Goal: Information Seeking & Learning: Learn about a topic

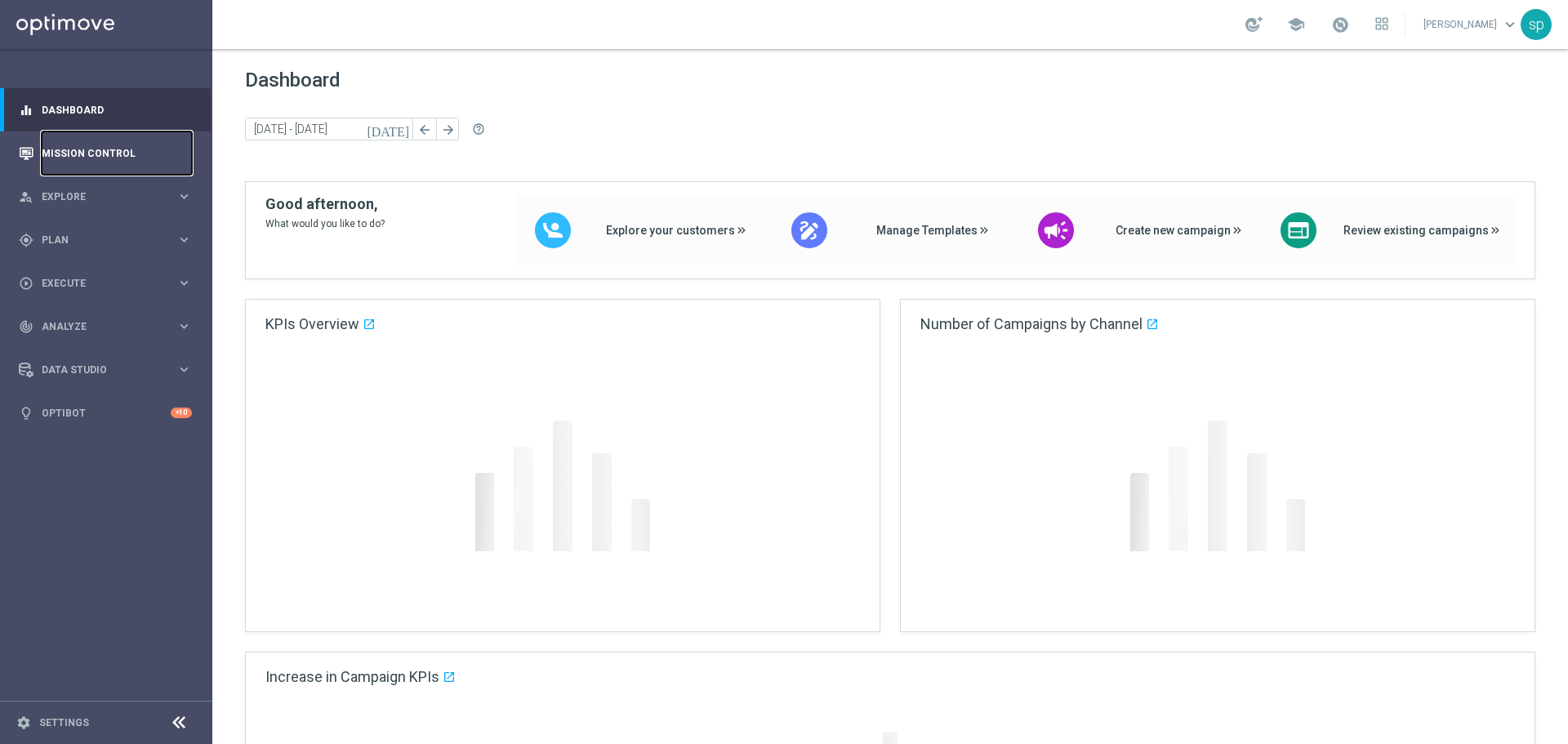
click at [112, 149] on link "Mission Control" at bounding box center [116, 153] width 150 height 43
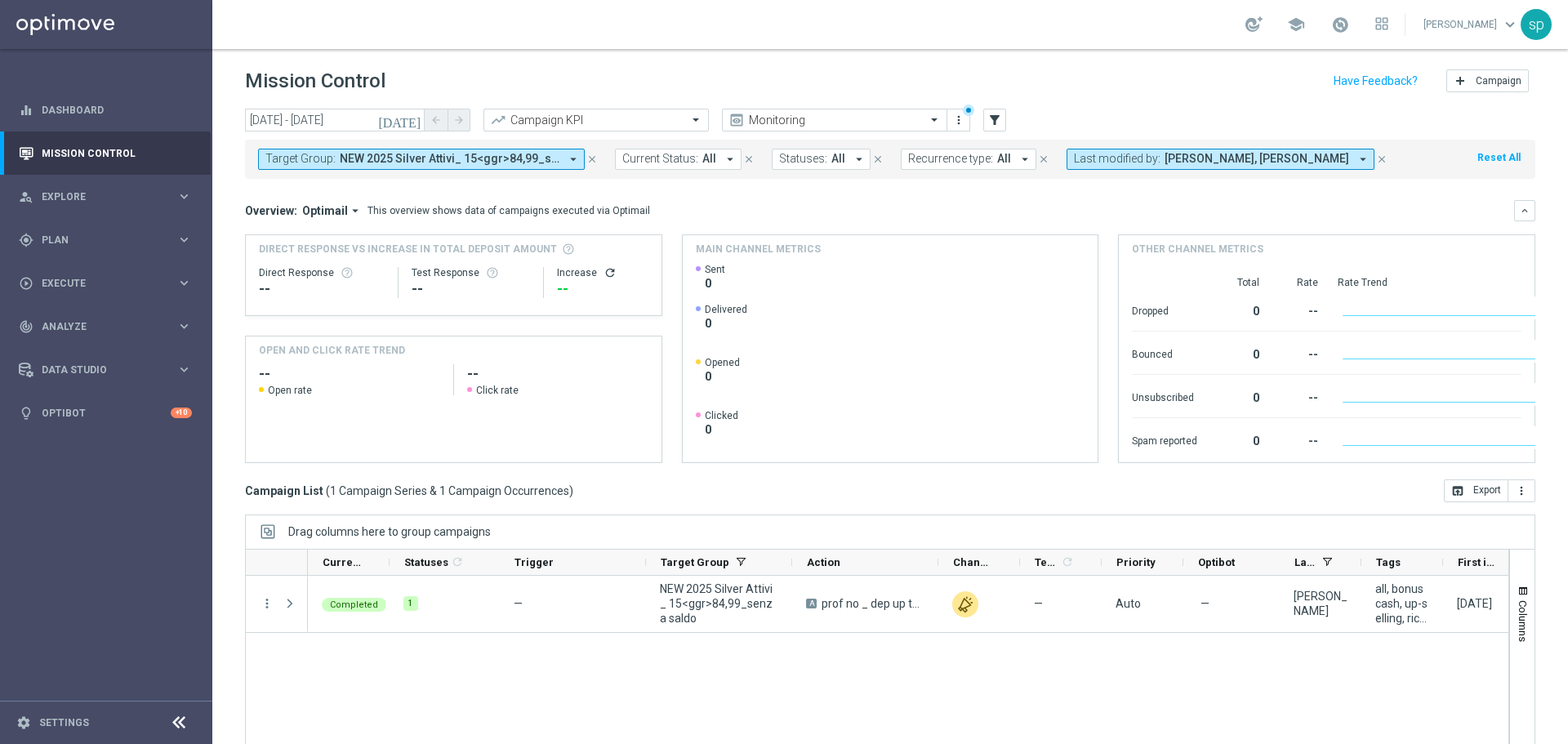
click at [591, 159] on icon "close" at bounding box center [592, 159] width 12 height 12
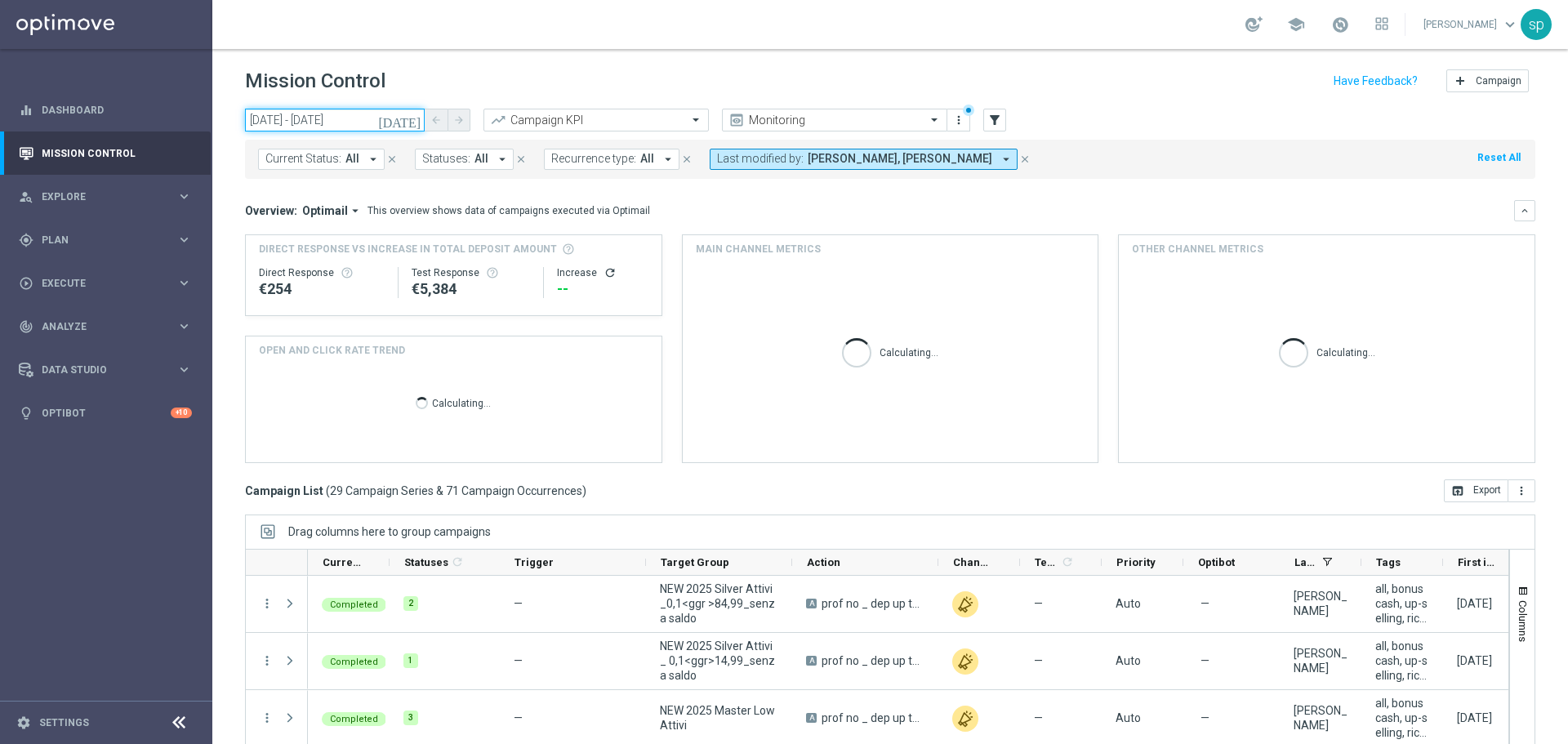
click at [300, 115] on input "01 Aug 2025 - 20 Aug 2025" at bounding box center [334, 120] width 180 height 23
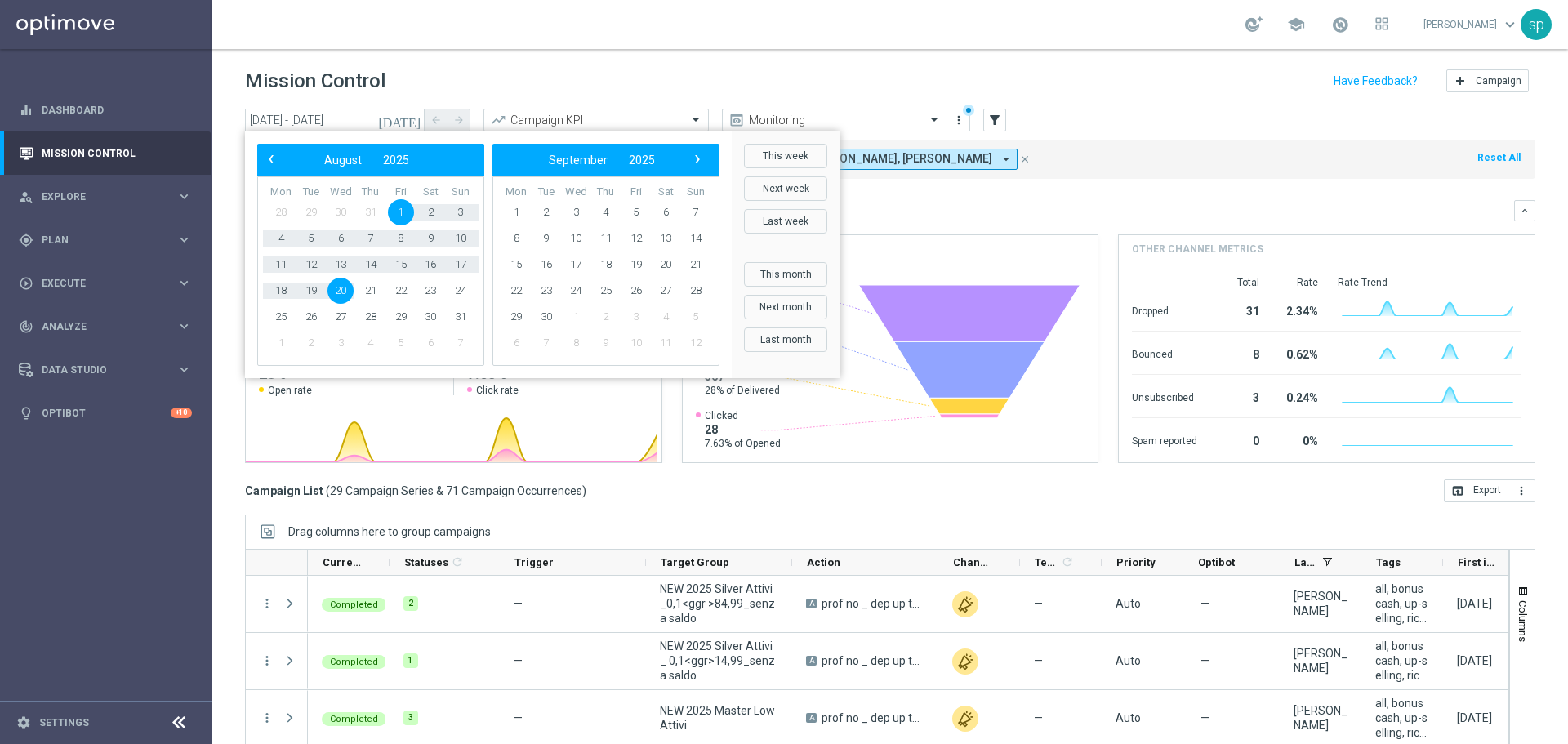
click at [400, 208] on span "1" at bounding box center [401, 212] width 26 height 26
click at [337, 292] on span "20" at bounding box center [340, 290] width 26 height 26
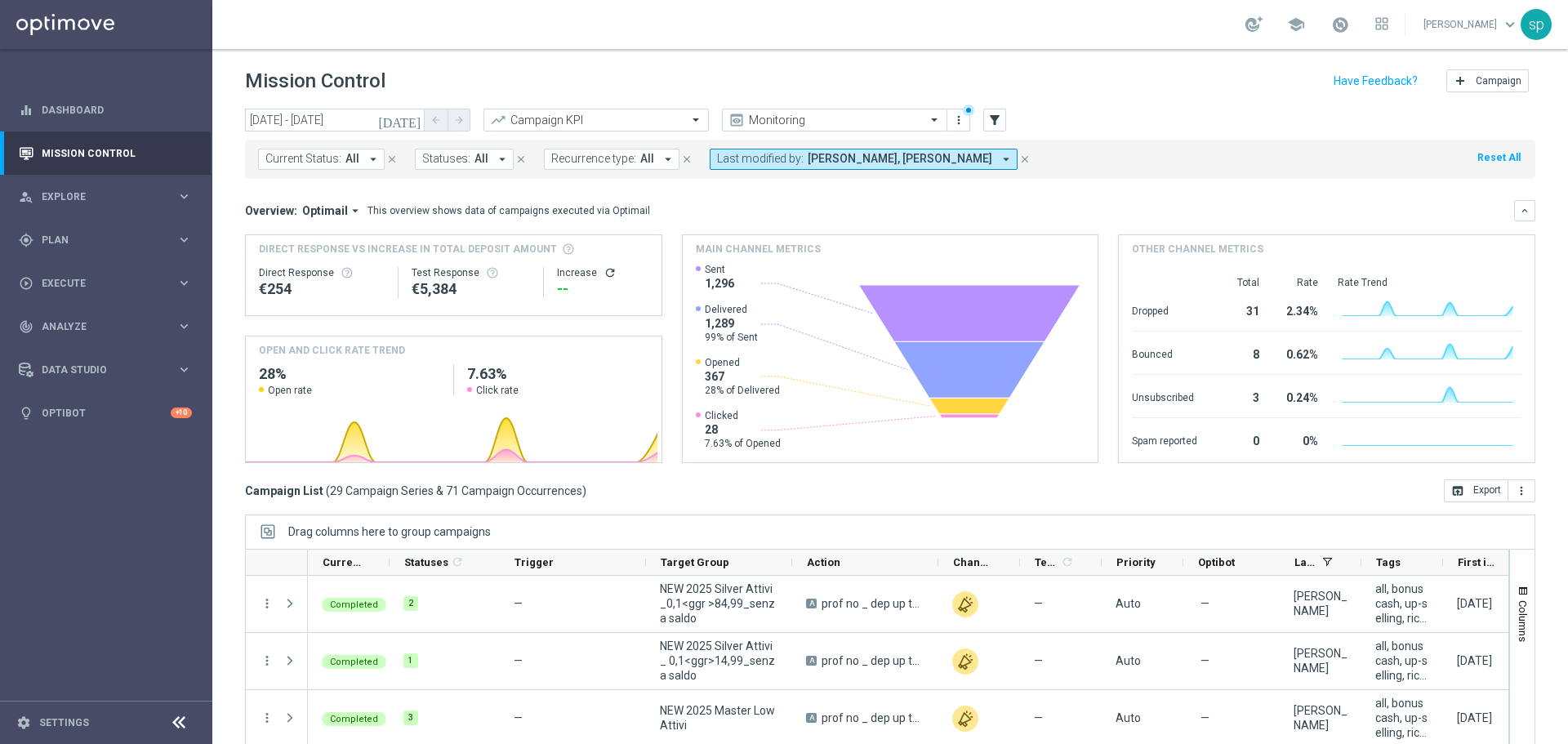
click at [366, 158] on icon "arrow_drop_down" at bounding box center [373, 159] width 14 height 14
click at [554, 182] on mini-dashboard "Overview: Optimail arrow_drop_down This overview shows data of campaigns execut…" at bounding box center [889, 329] width 1290 height 300
click at [997, 116] on icon "filter_alt" at bounding box center [994, 120] width 14 height 14
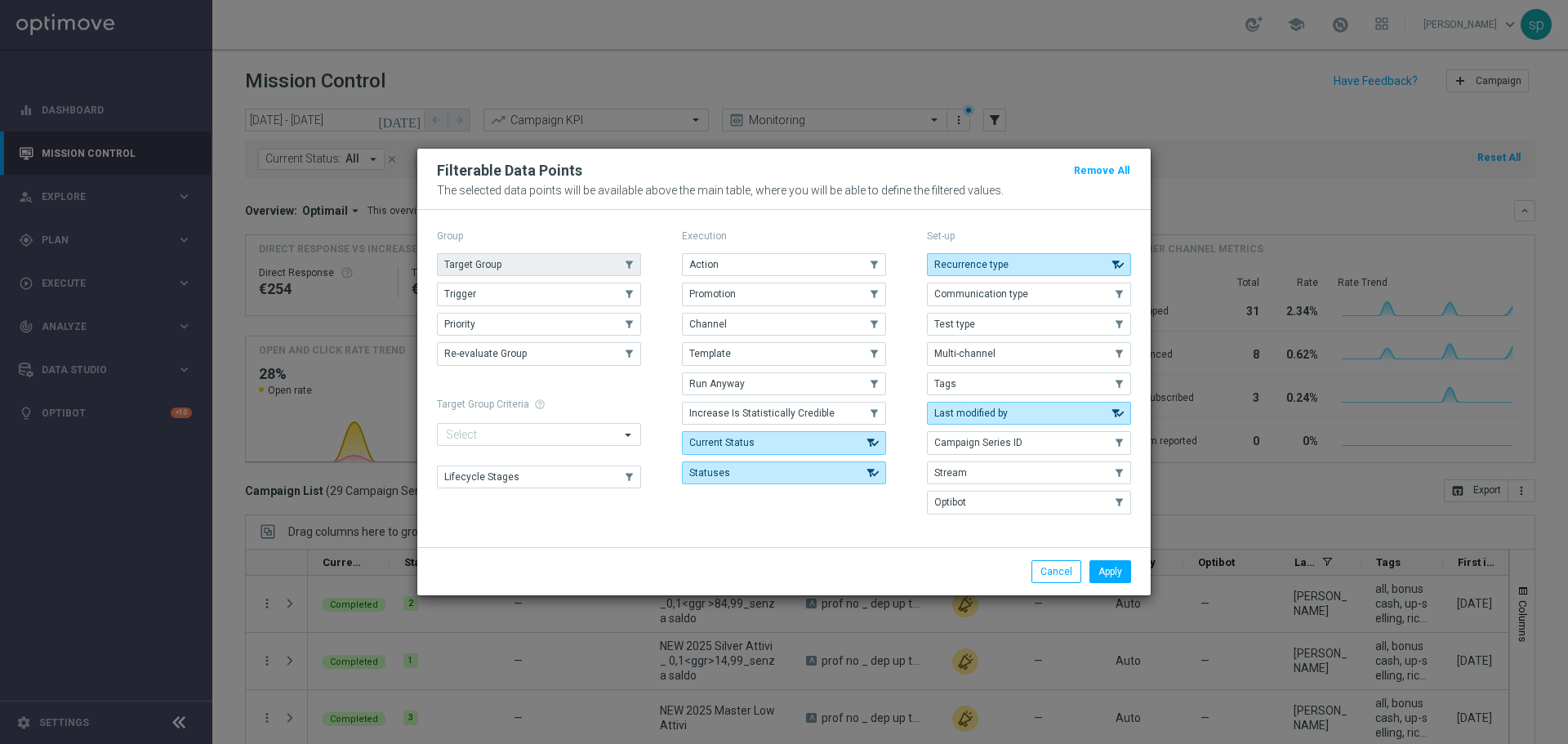
click at [500, 261] on span "Target Group" at bounding box center [473, 265] width 57 height 12
click at [1107, 567] on button "Apply" at bounding box center [1110, 571] width 41 height 23
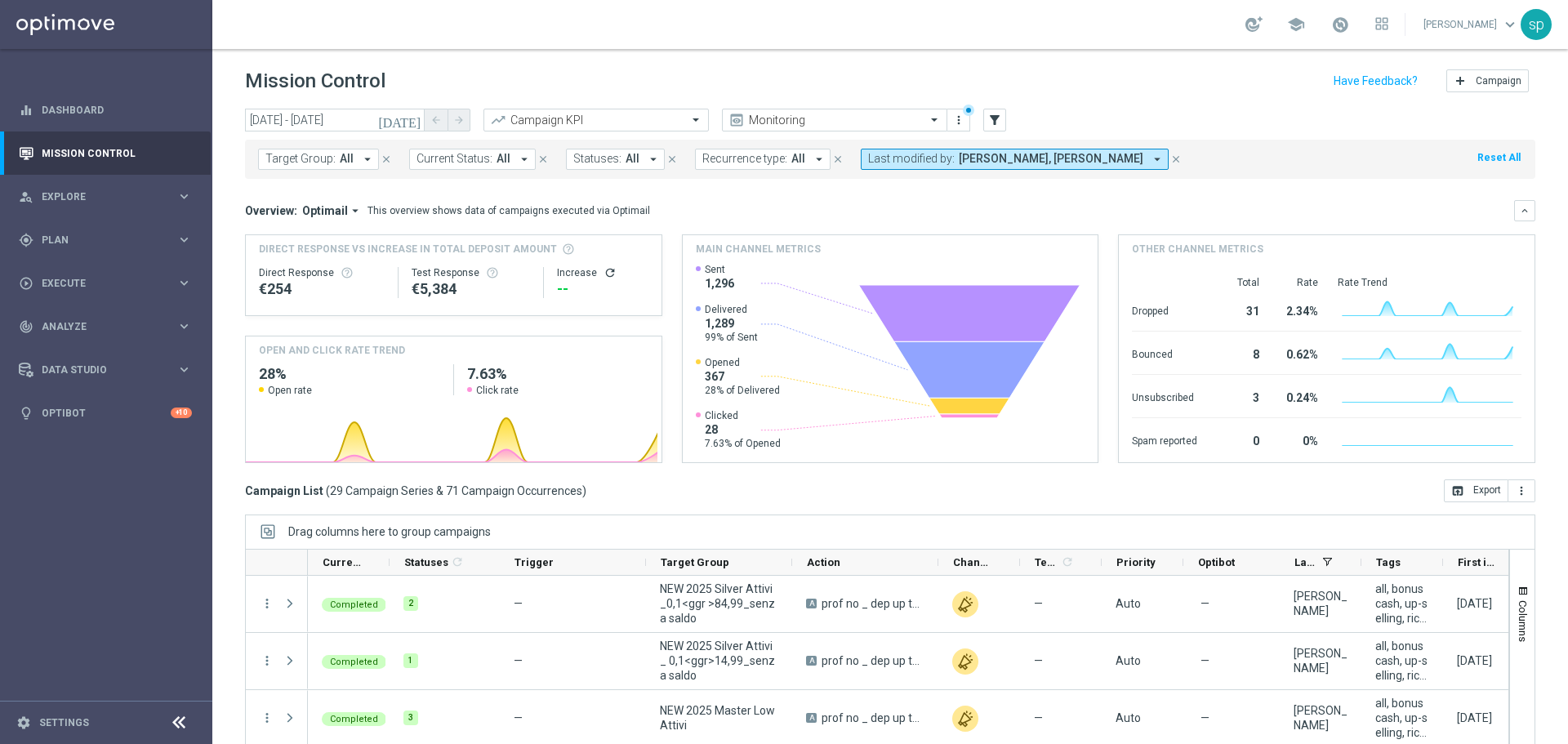
click at [291, 164] on span "Target Group:" at bounding box center [300, 159] width 70 height 13
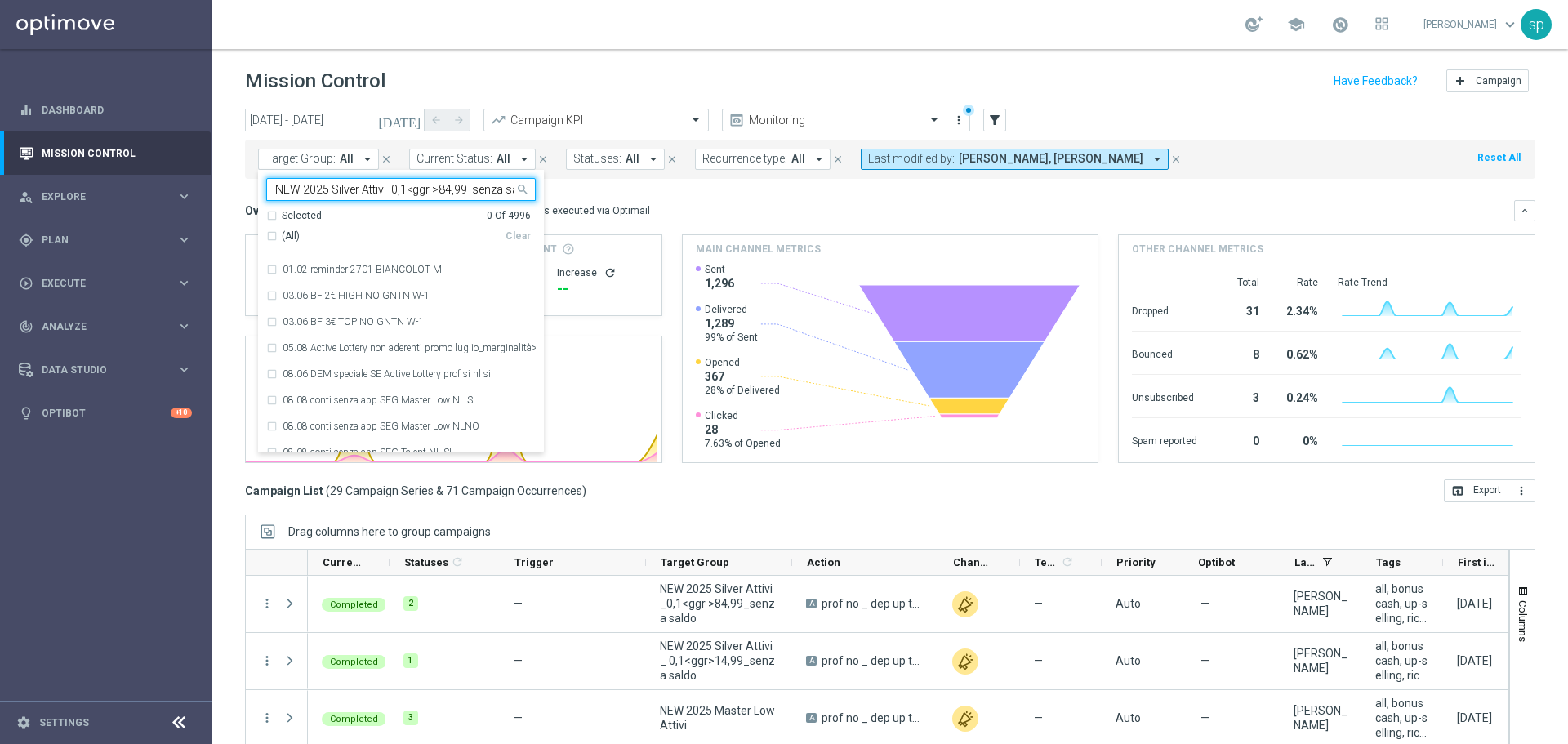
scroll to position [0, 14]
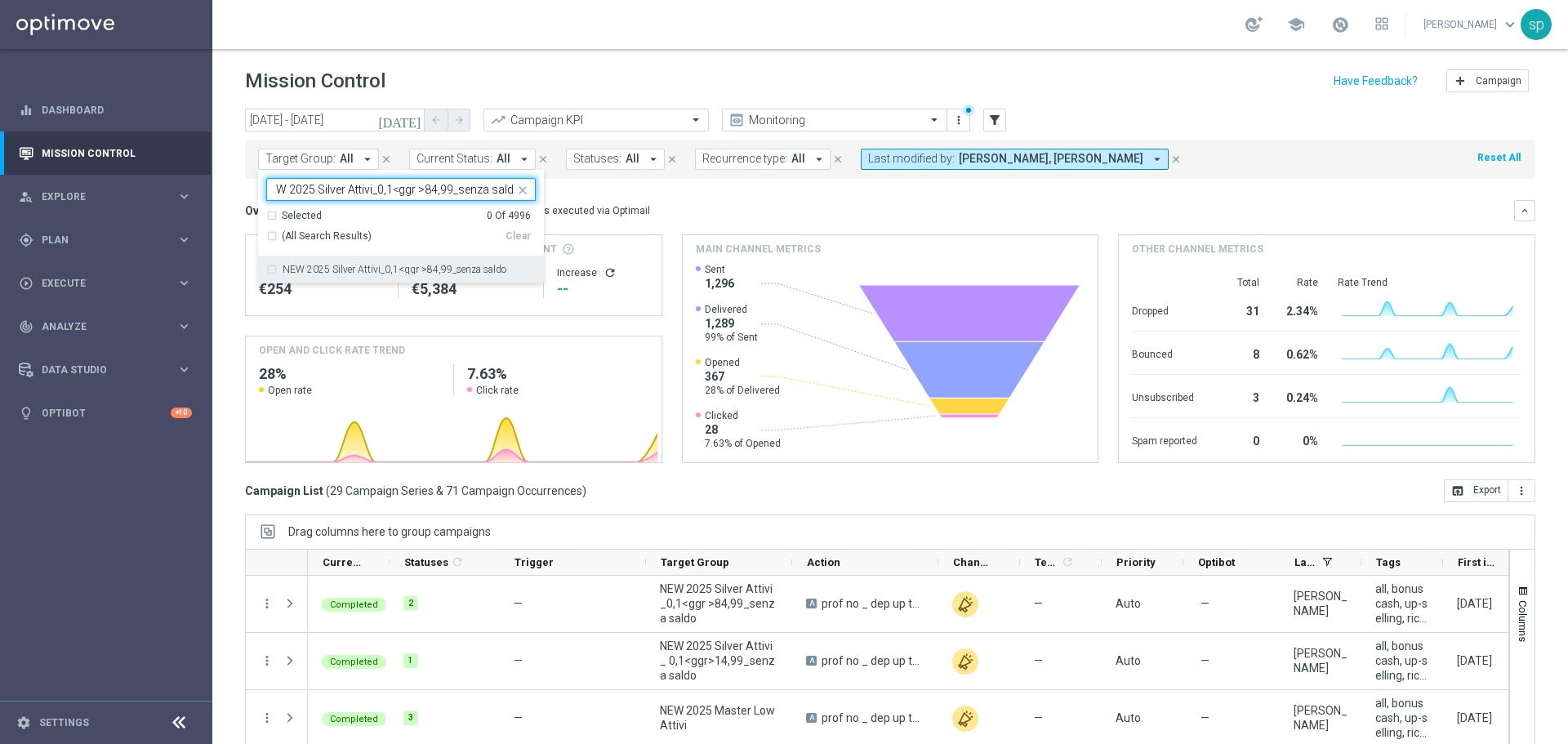
click at [358, 278] on div "NEW 2025 Silver Attivi_0,1<ggr >84,99_senza saldo" at bounding box center [401, 269] width 269 height 26
type input "NEW 2025 Silver Attivi_0,1<ggr >84,99_senza saldo"
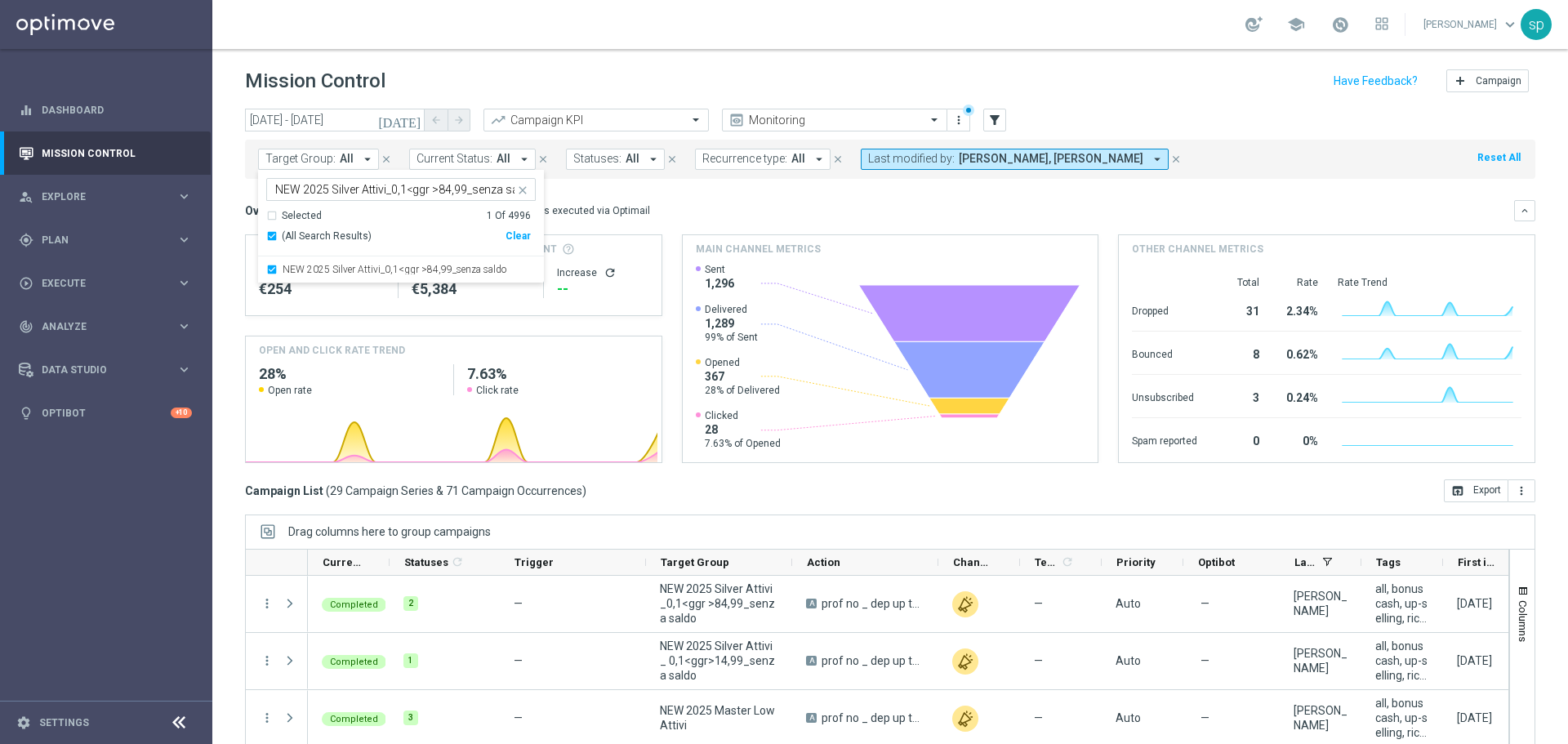
click at [609, 193] on mini-dashboard "Overview: Optimail arrow_drop_down This overview shows data of campaigns execut…" at bounding box center [889, 329] width 1290 height 300
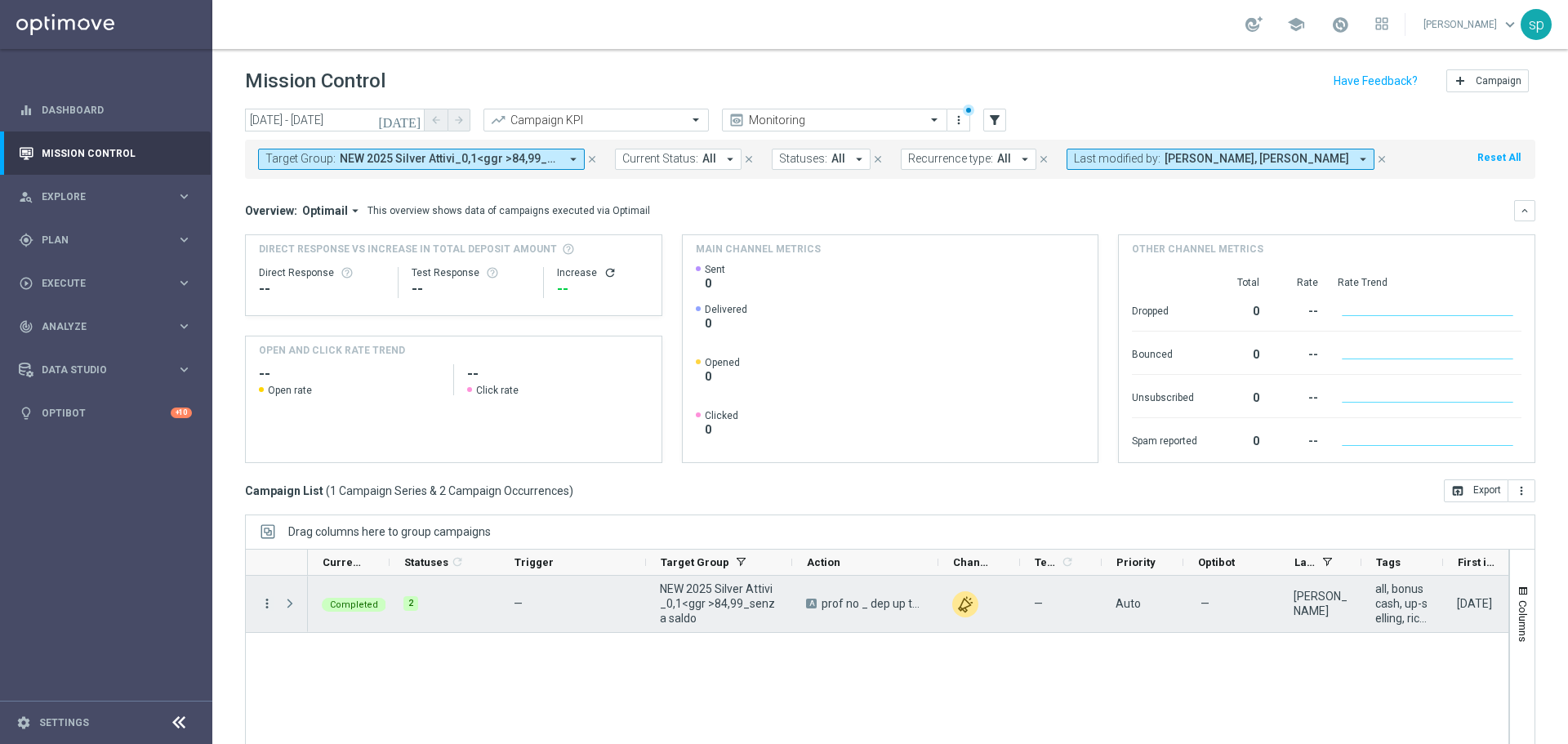
click at [268, 601] on icon "more_vert" at bounding box center [267, 603] width 14 height 14
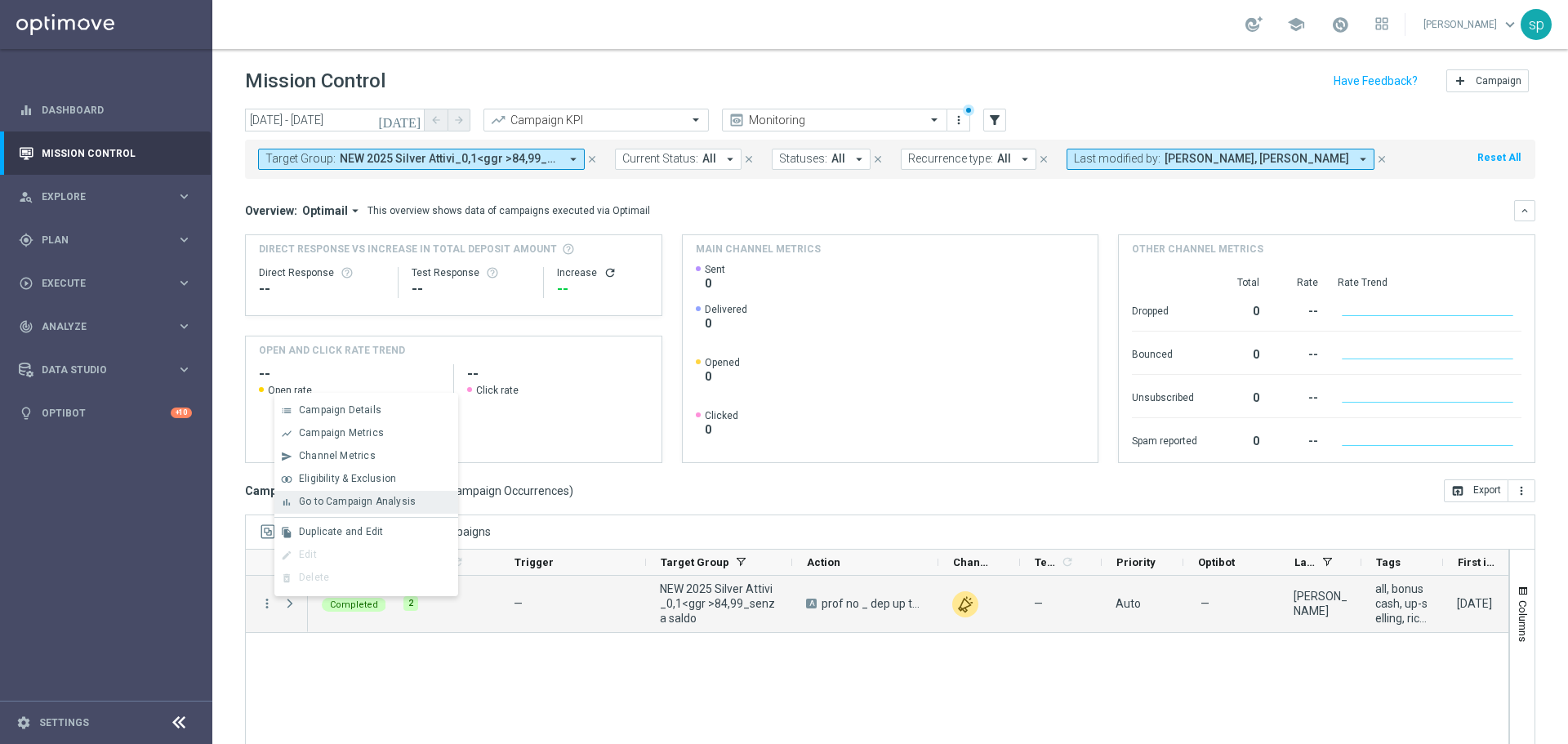
click at [336, 499] on span "Go to Campaign Analysis" at bounding box center [357, 501] width 116 height 12
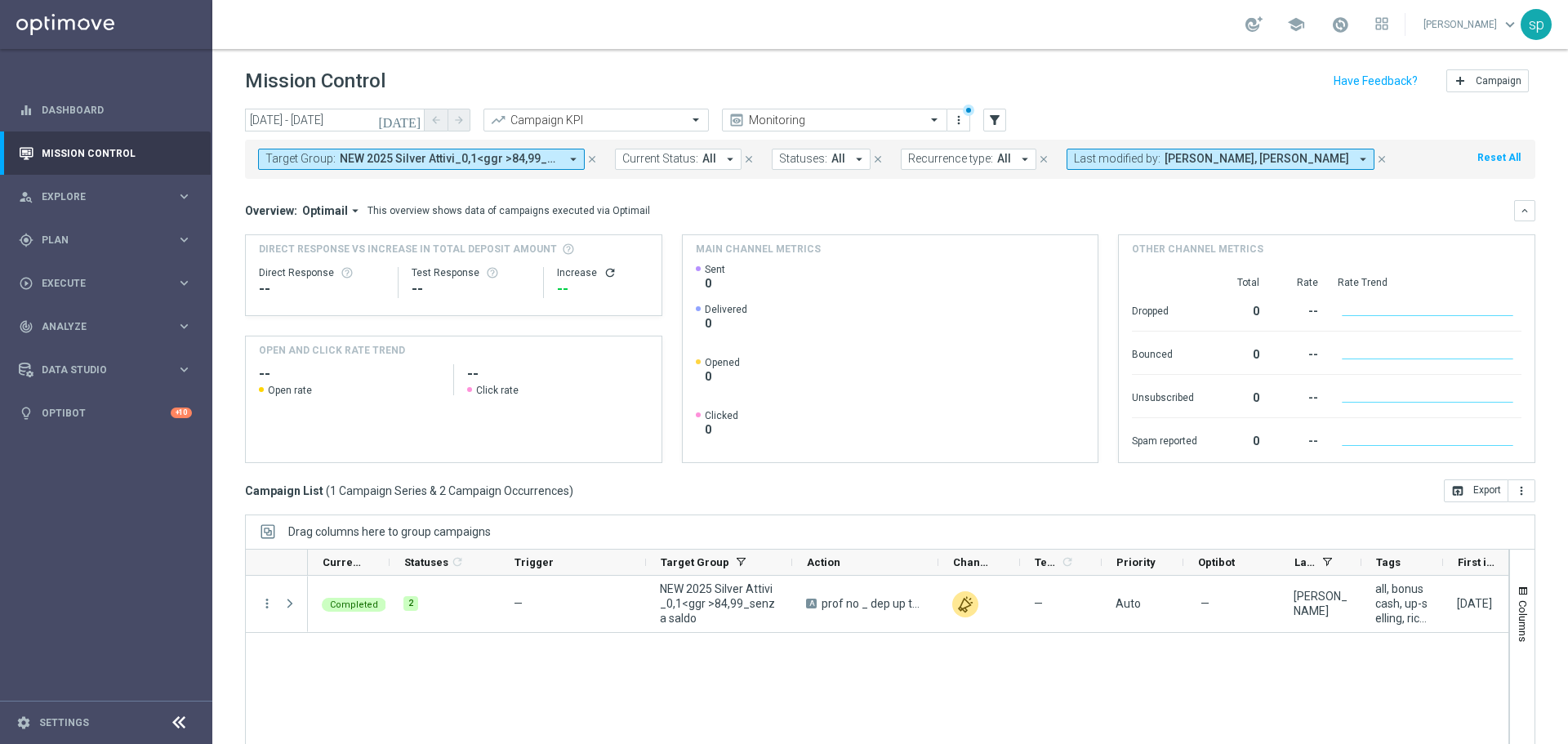
click at [459, 158] on span "NEW 2025 Silver Attivi_0,1<ggr >84,99_senza saldo" at bounding box center [450, 159] width 219 height 13
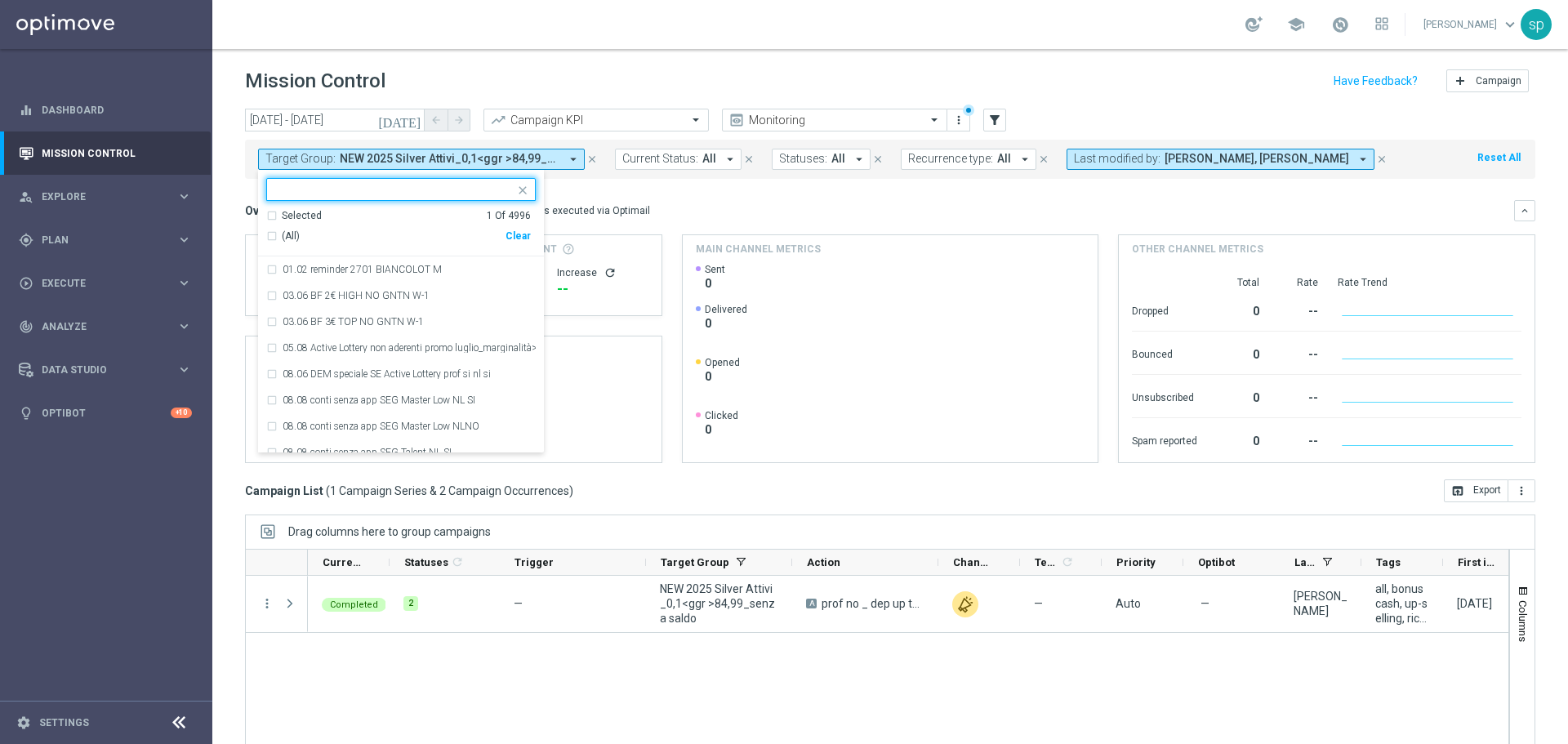
click at [0, 0] on div "Clear" at bounding box center [0, 0] width 0 height 0
click at [468, 160] on span "NEW 2025 Silver Attivi_0,1<ggr >84,99_senza saldo" at bounding box center [450, 159] width 219 height 13
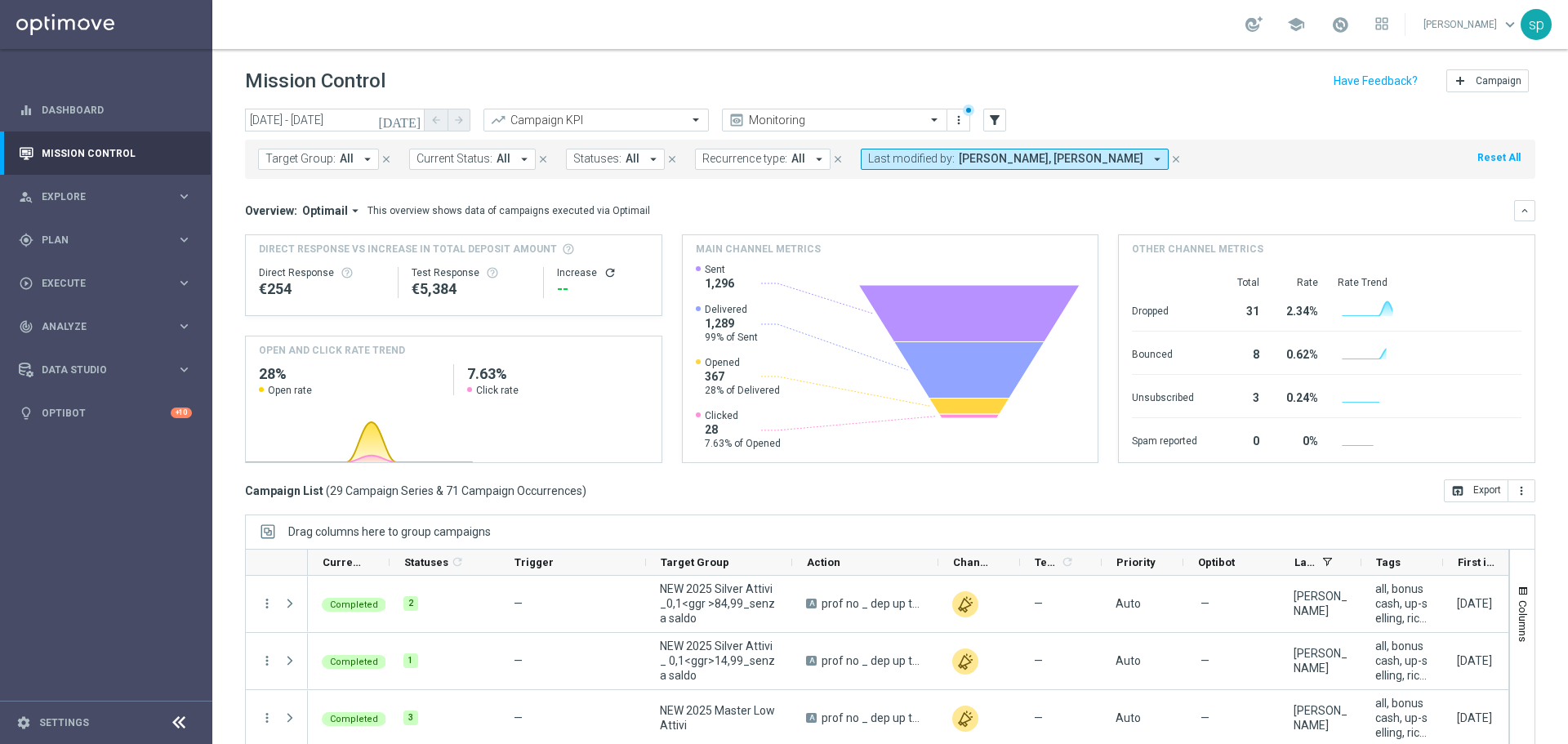
click at [353, 160] on button "Target Group: All arrow_drop_down" at bounding box center [318, 159] width 121 height 21
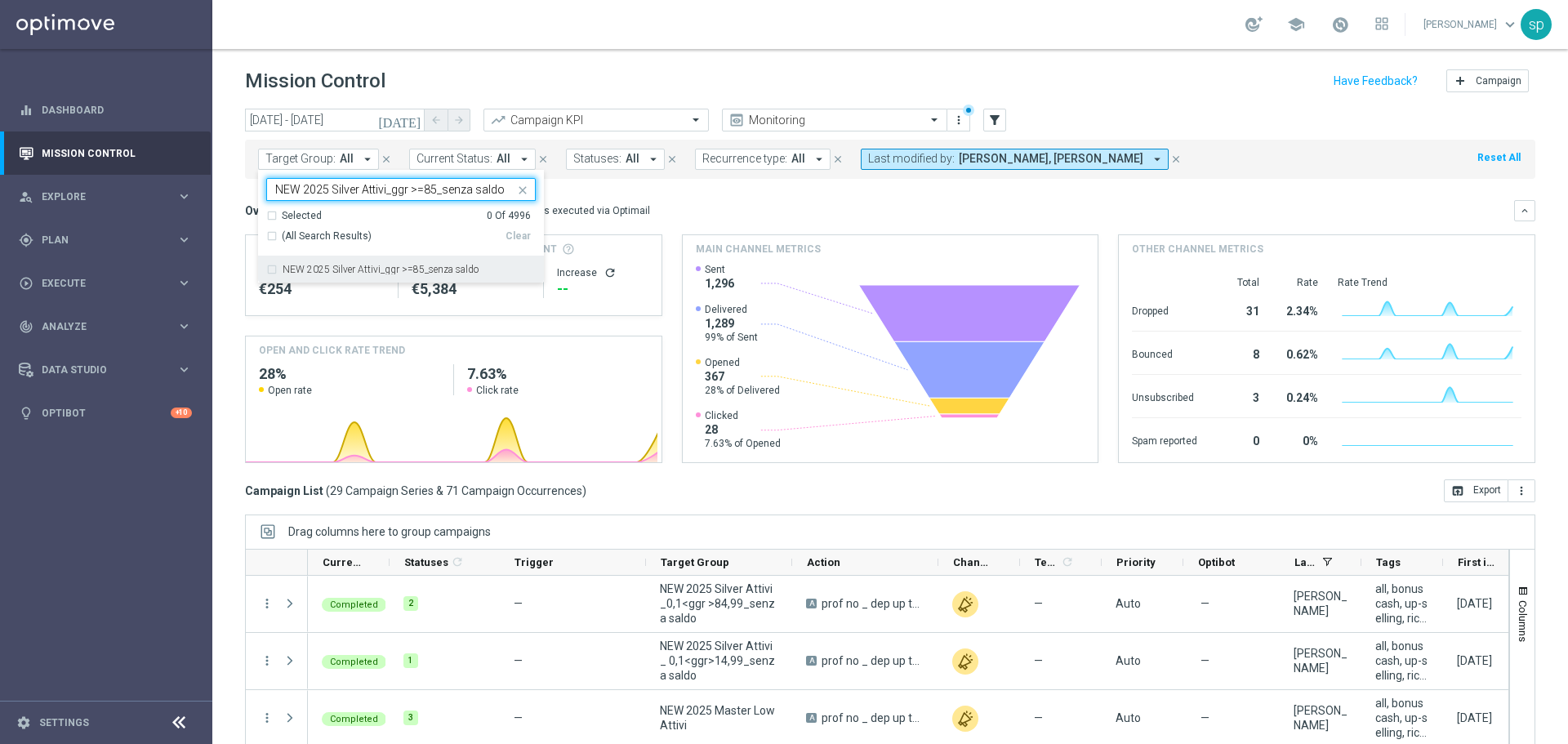
click at [403, 261] on div "NEW 2025 Silver Attivi_ggr >=85_senza saldo" at bounding box center [401, 269] width 269 height 26
type input "NEW 2025 Silver Attivi_ggr >=85_senza saldo"
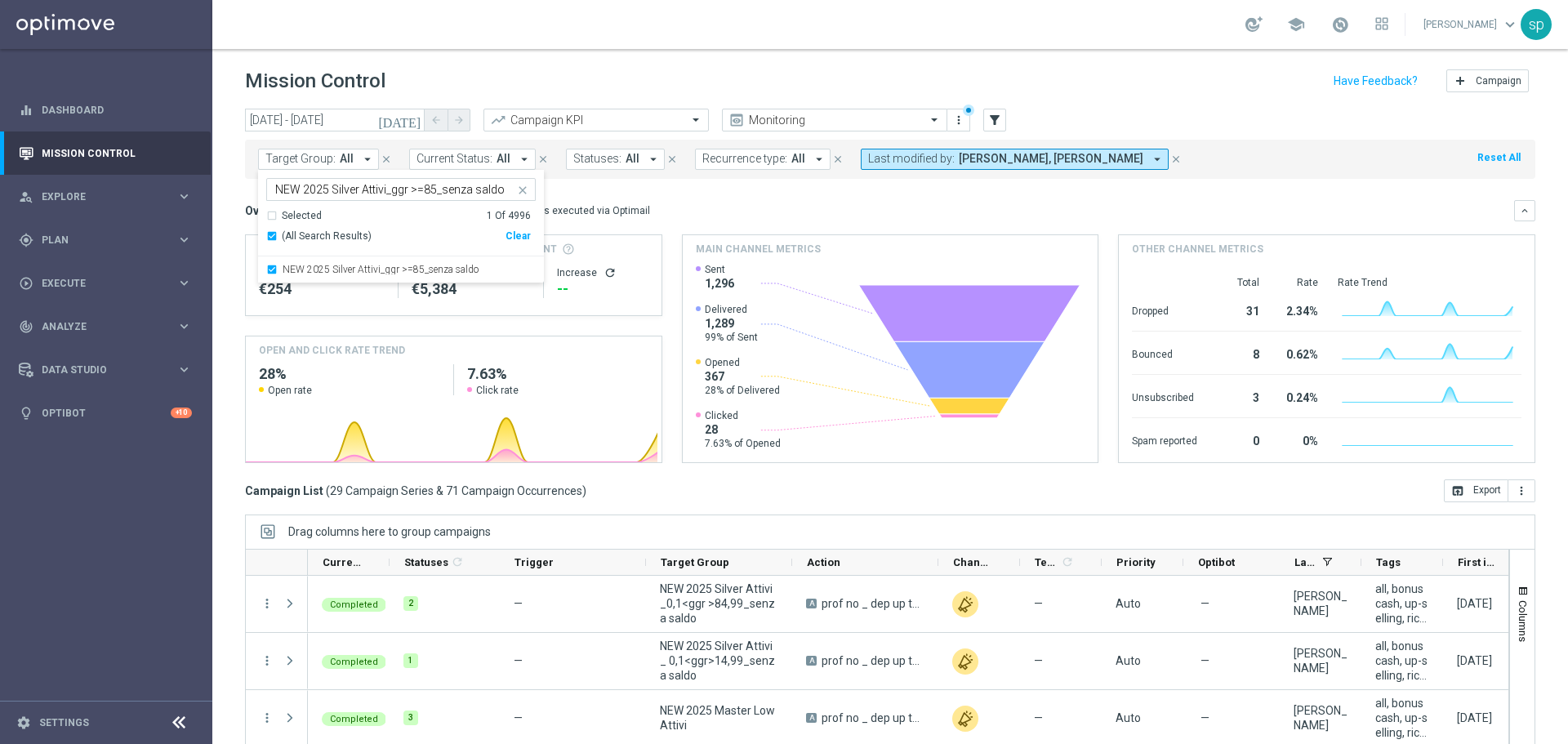
click at [618, 195] on mini-dashboard "Overview: Optimail arrow_drop_down This overview shows data of campaigns execut…" at bounding box center [889, 329] width 1290 height 300
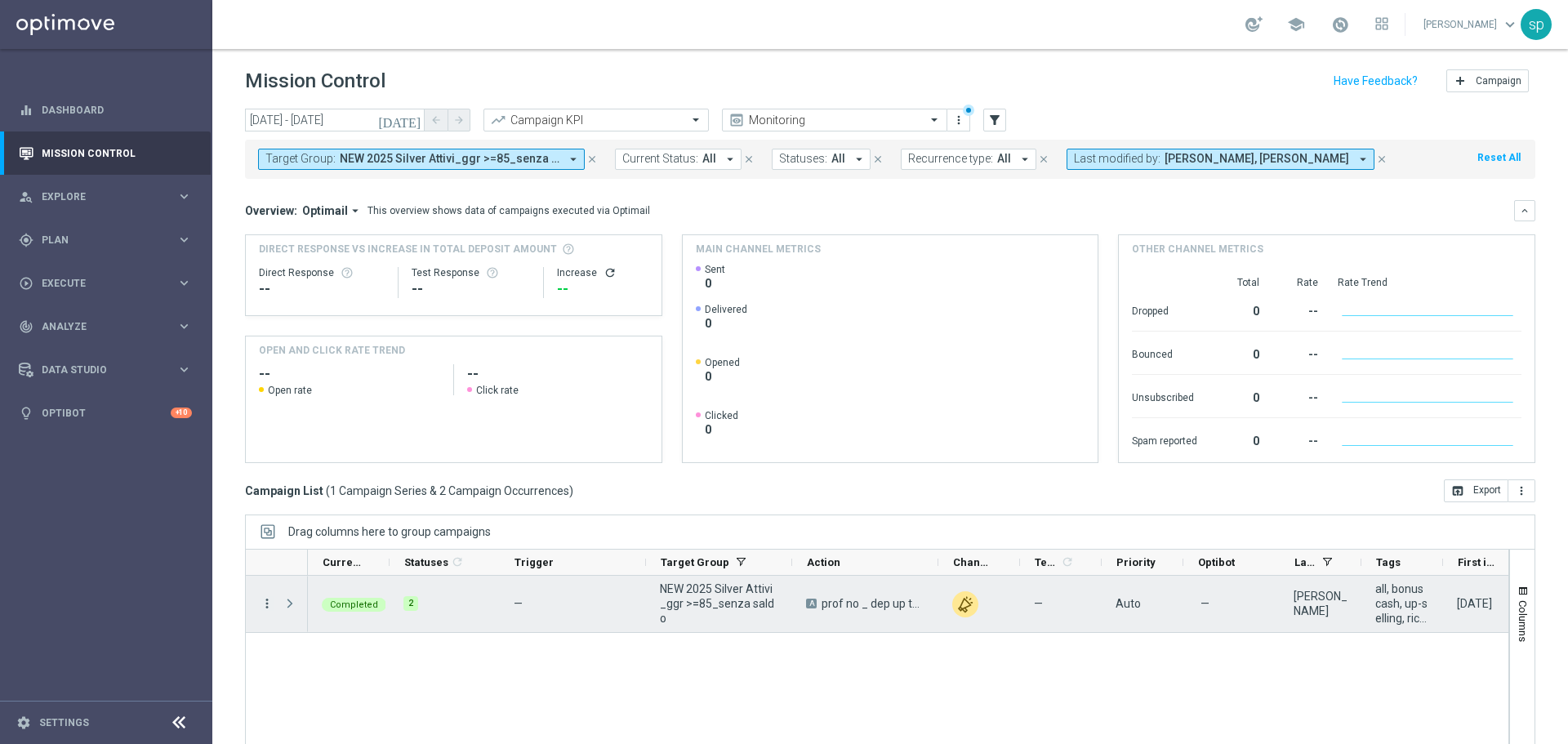
click at [270, 606] on icon "more_vert" at bounding box center [267, 603] width 14 height 14
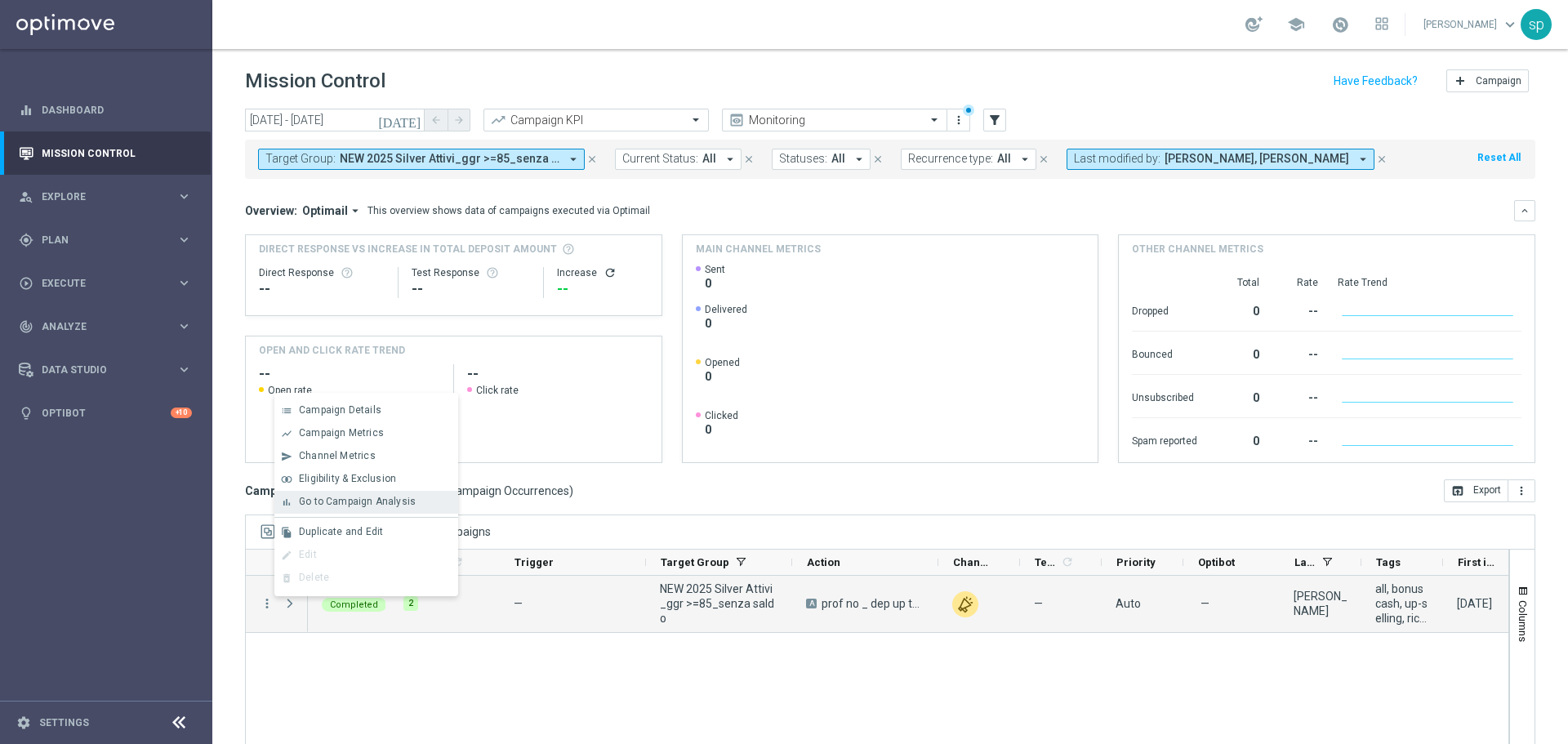
click at [321, 503] on span "Go to Campaign Analysis" at bounding box center [357, 501] width 116 height 12
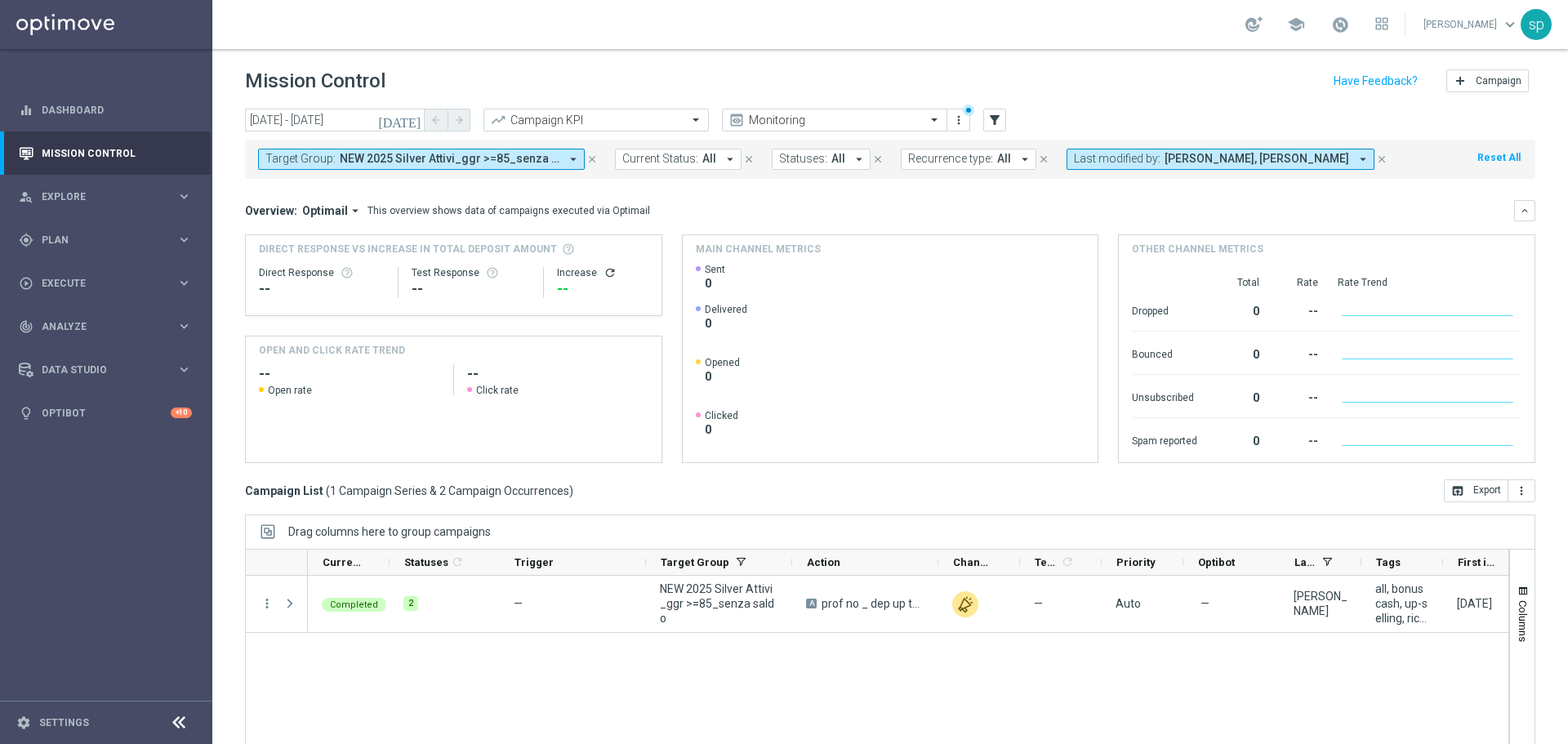
click at [472, 155] on span "NEW 2025 Silver Attivi_ggr >=85_senza saldo" at bounding box center [450, 159] width 219 height 13
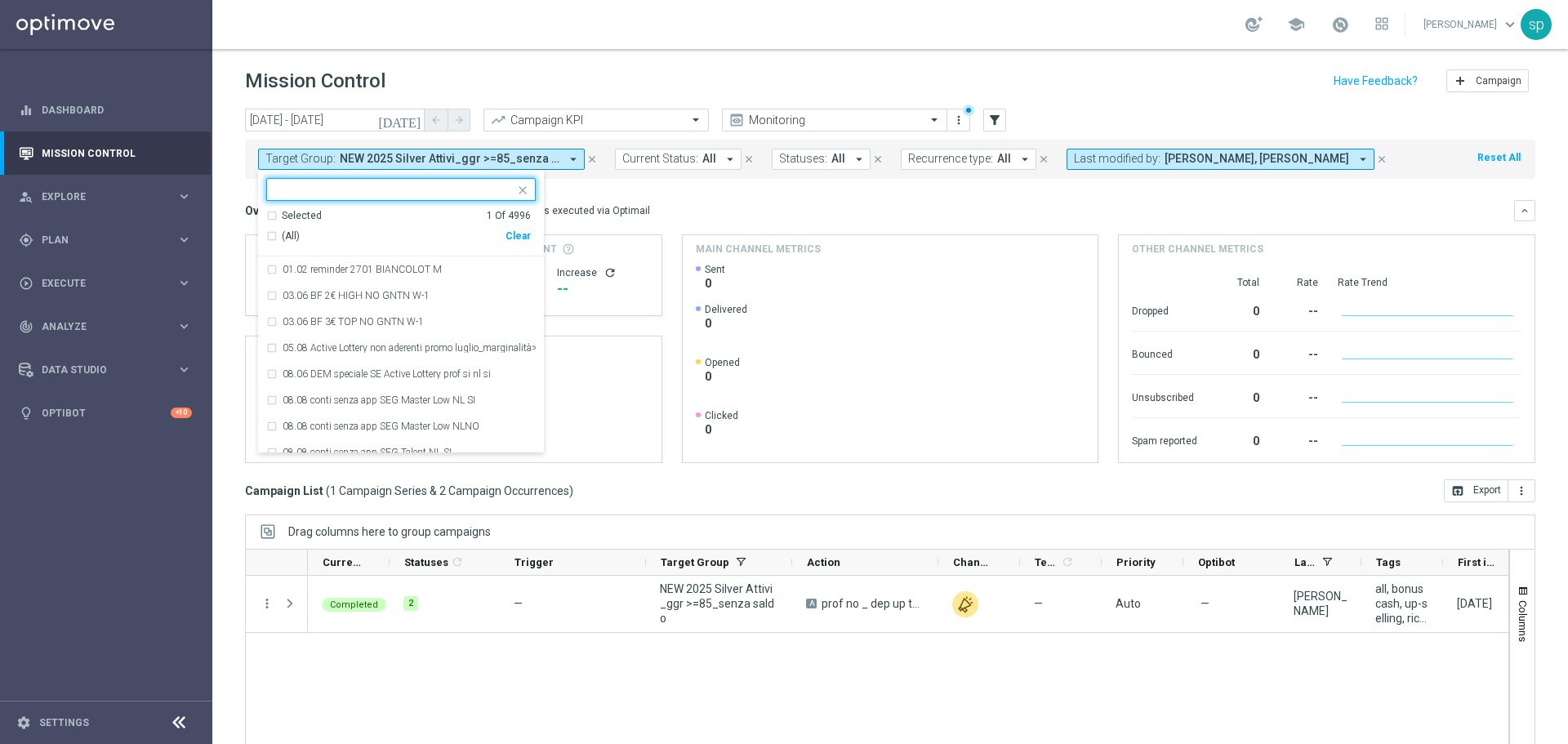
click at [0, 0] on div "Clear" at bounding box center [0, 0] width 0 height 0
click at [419, 160] on span "NEW 2025 Silver Attivi_ggr >=85_senza saldo" at bounding box center [450, 159] width 219 height 13
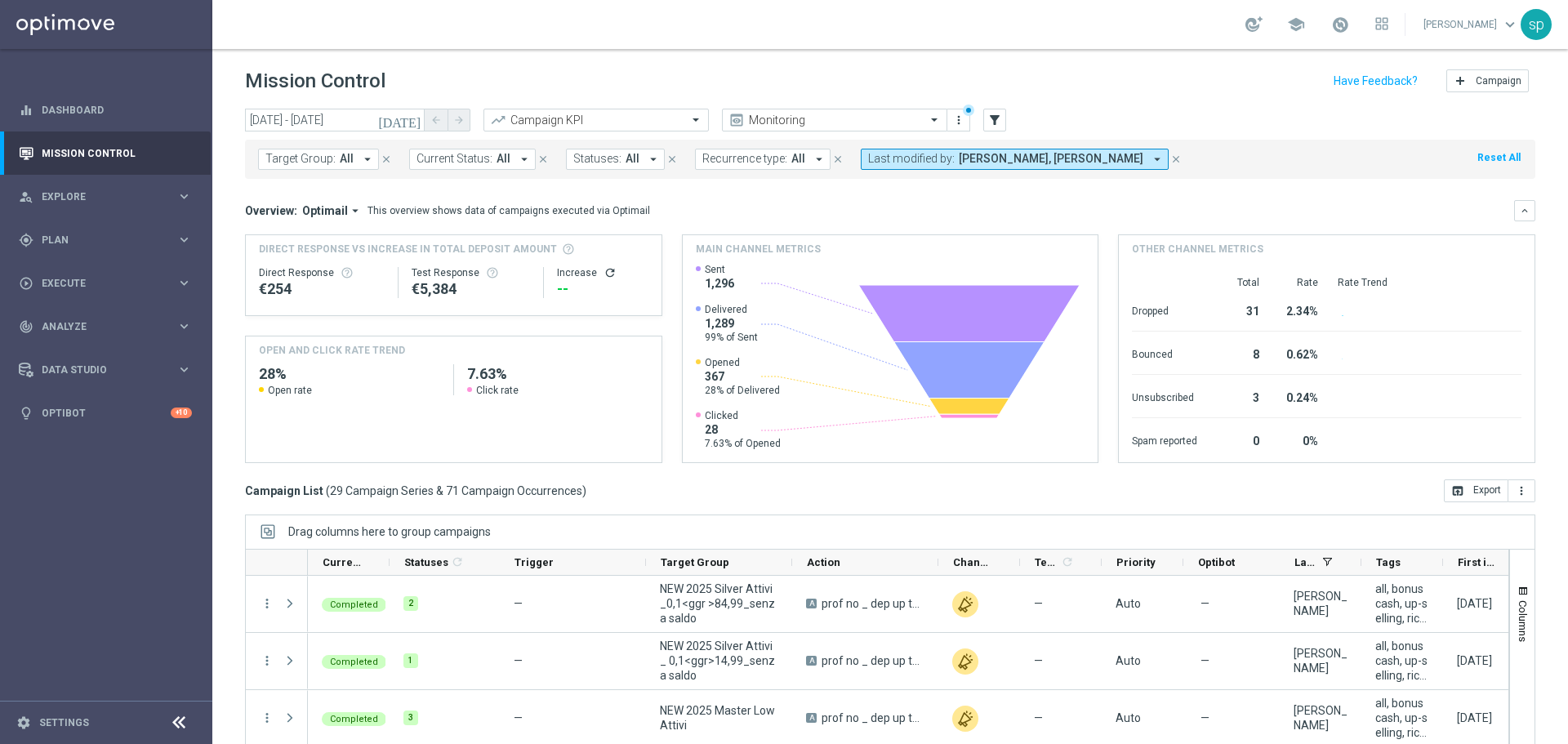
click at [355, 159] on button "Target Group: All arrow_drop_down" at bounding box center [318, 159] width 121 height 21
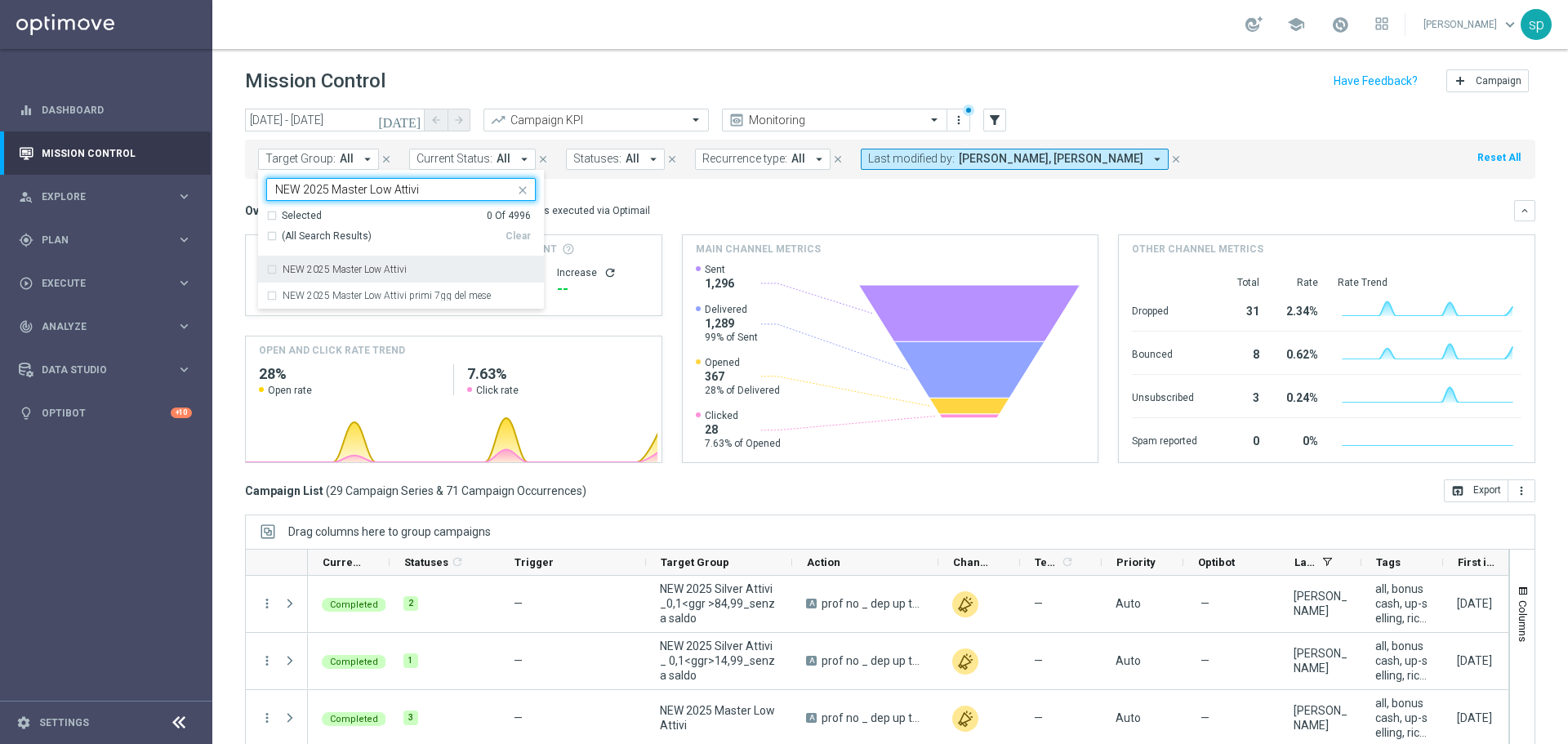
click at [418, 267] on div "NEW 2025 Master Low Attivi" at bounding box center [409, 270] width 253 height 10
type input "NEW 2025 Master Low Attivi"
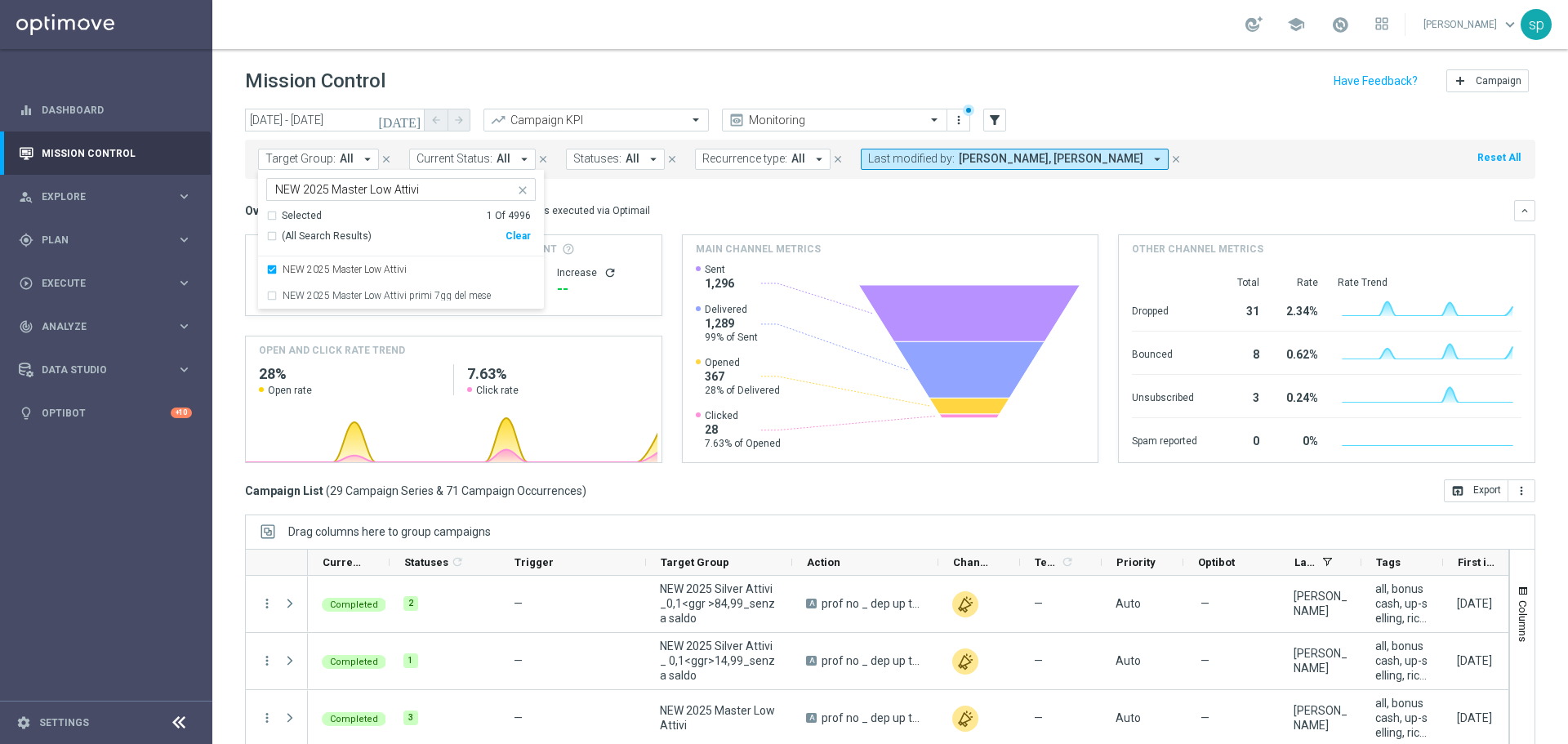
click at [683, 191] on mini-dashboard "Overview: Optimail arrow_drop_down This overview shows data of campaigns execut…" at bounding box center [889, 329] width 1290 height 300
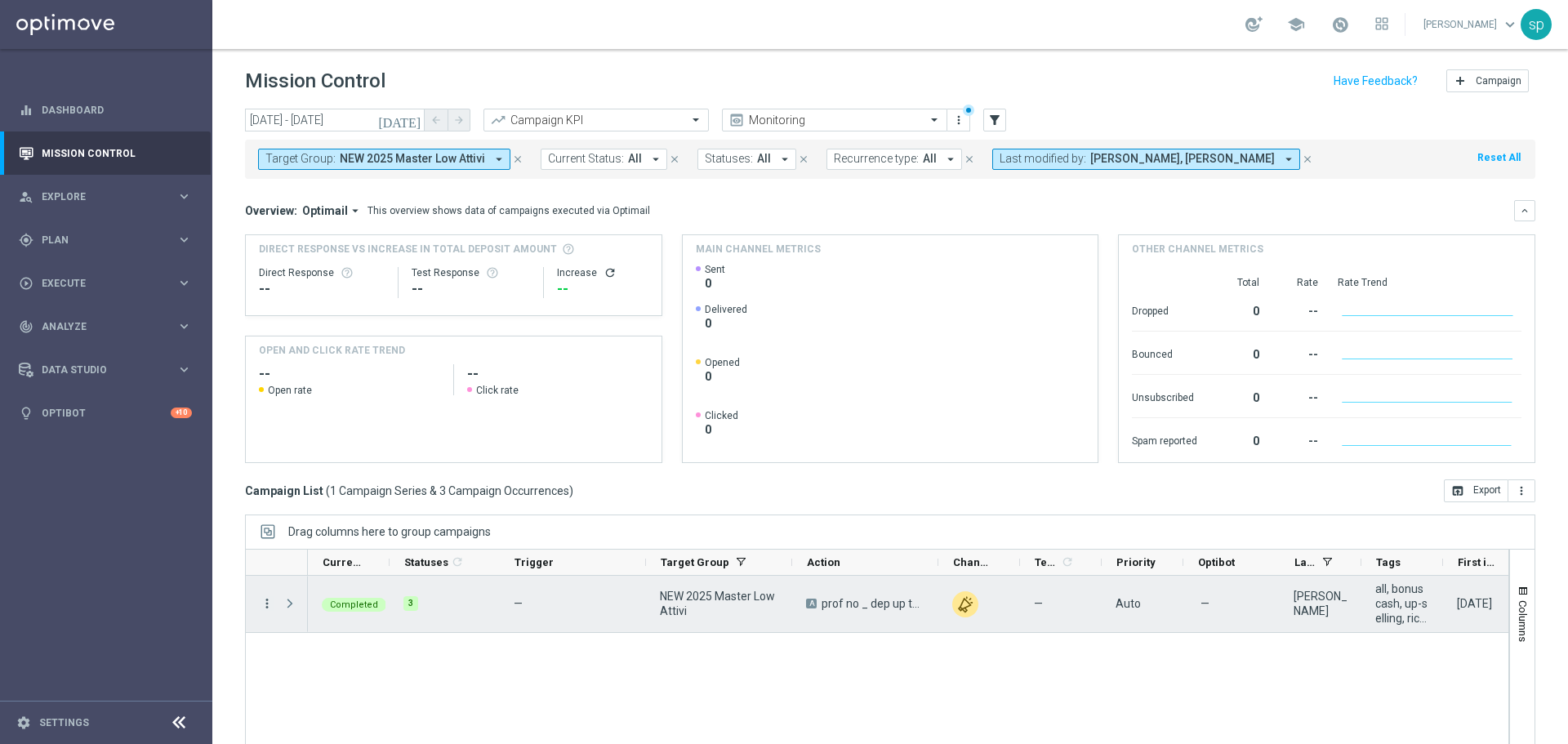
click at [267, 601] on icon "more_vert" at bounding box center [267, 603] width 14 height 14
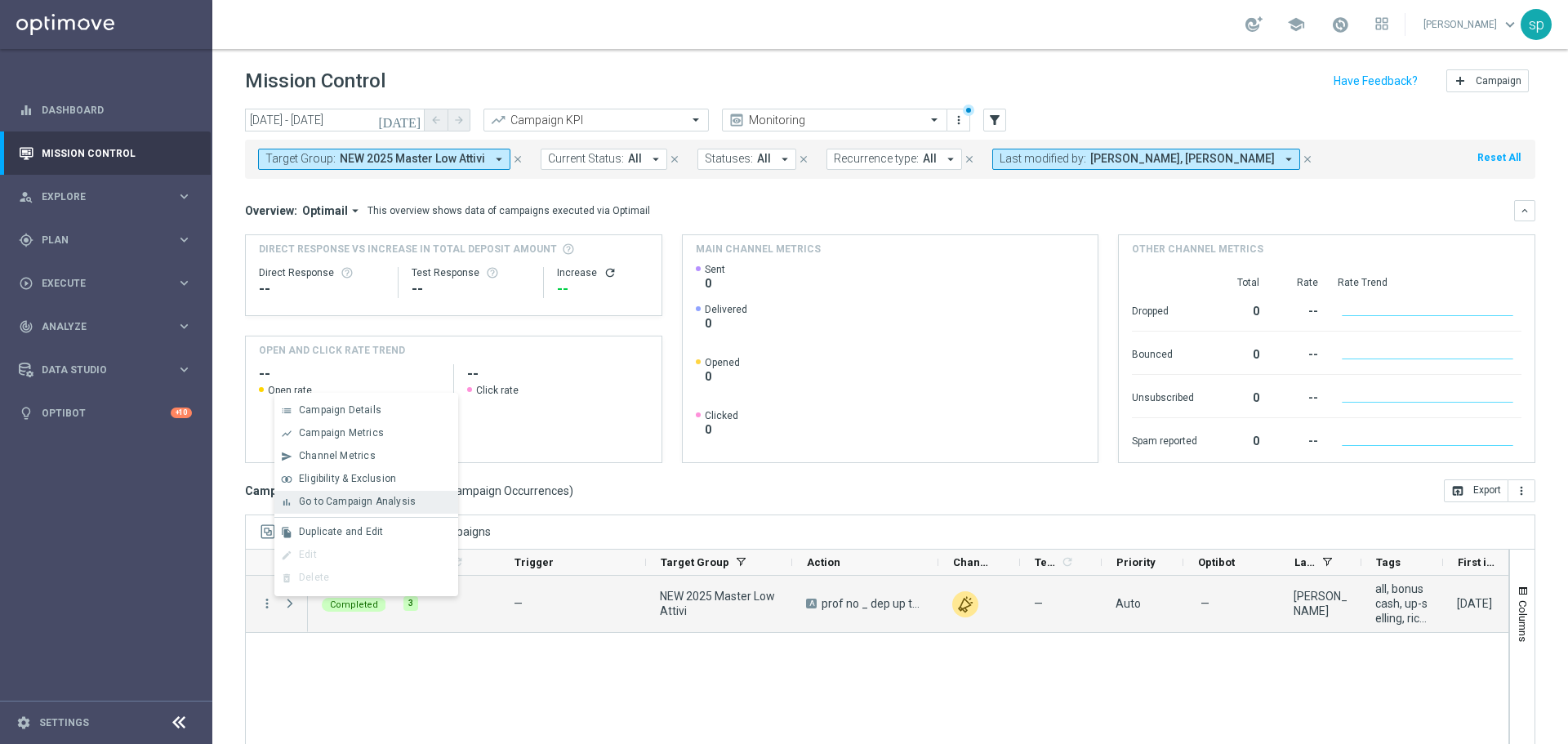
click at [331, 504] on span "Go to Campaign Analysis" at bounding box center [357, 501] width 116 height 12
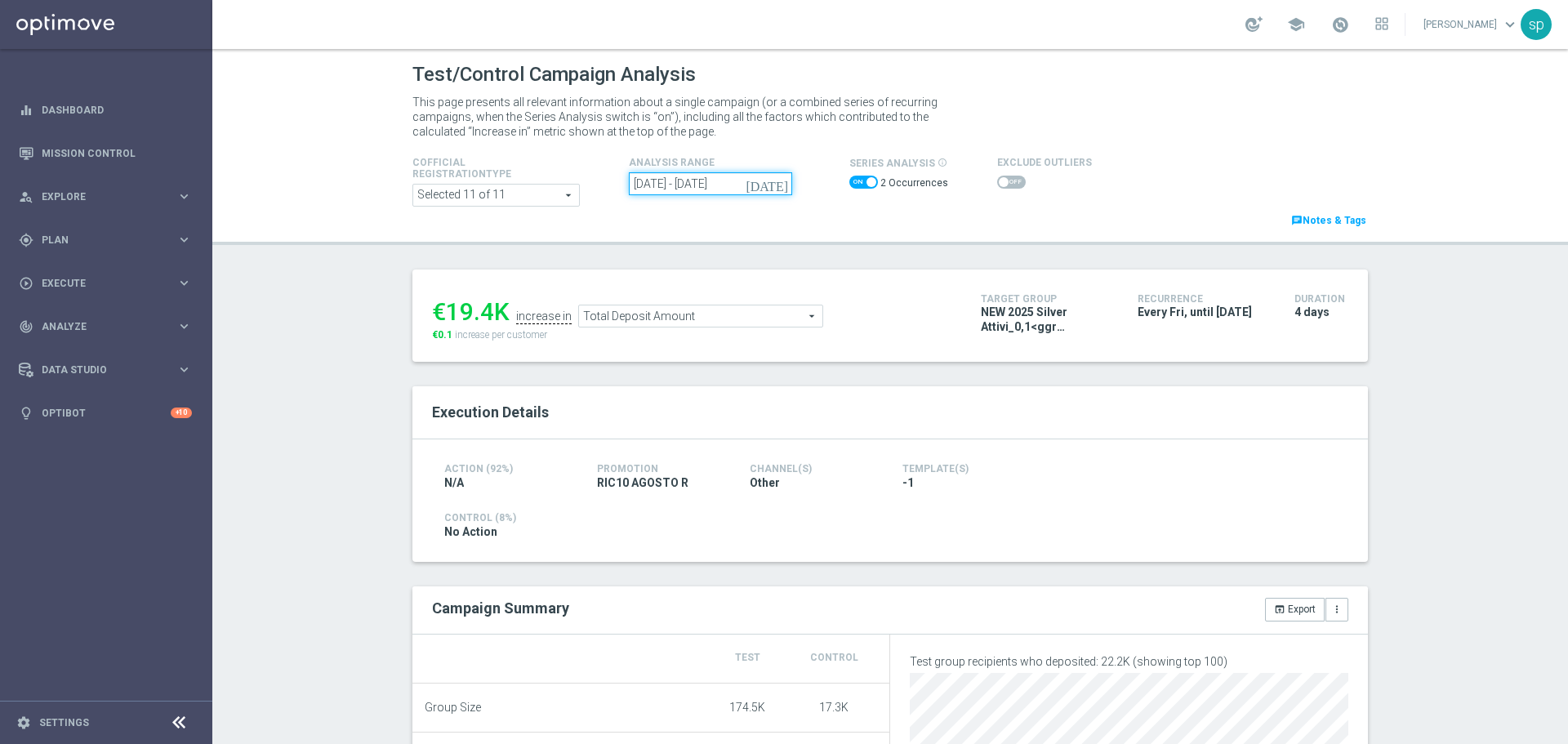
click at [722, 181] on input "08 Aug 2025 - 15 Aug 2025" at bounding box center [711, 183] width 164 height 23
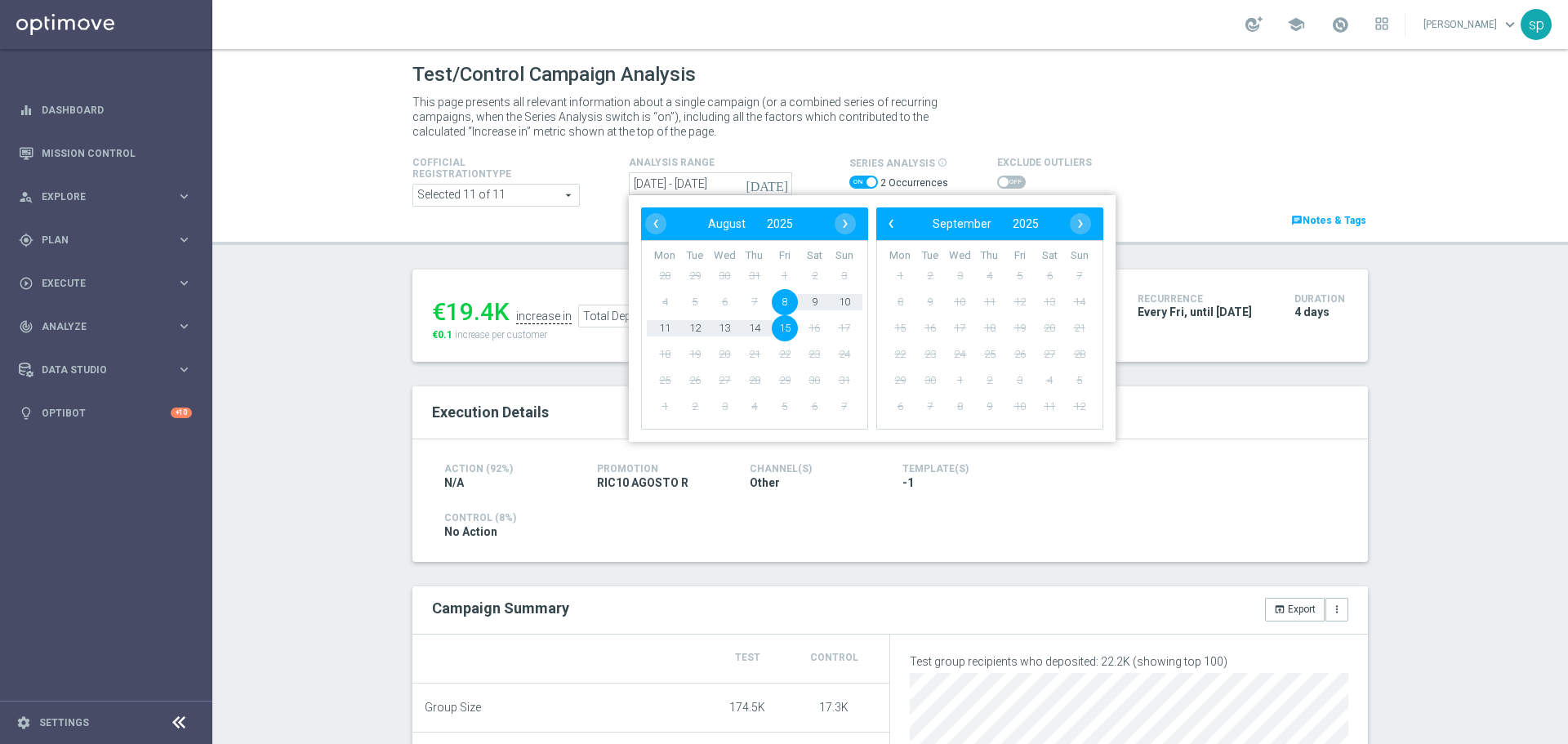
click at [780, 301] on span "8" at bounding box center [785, 302] width 26 height 26
click at [663, 326] on span "11" at bounding box center [664, 328] width 26 height 26
type input "08 Aug 2025 - 11 Aug 2025"
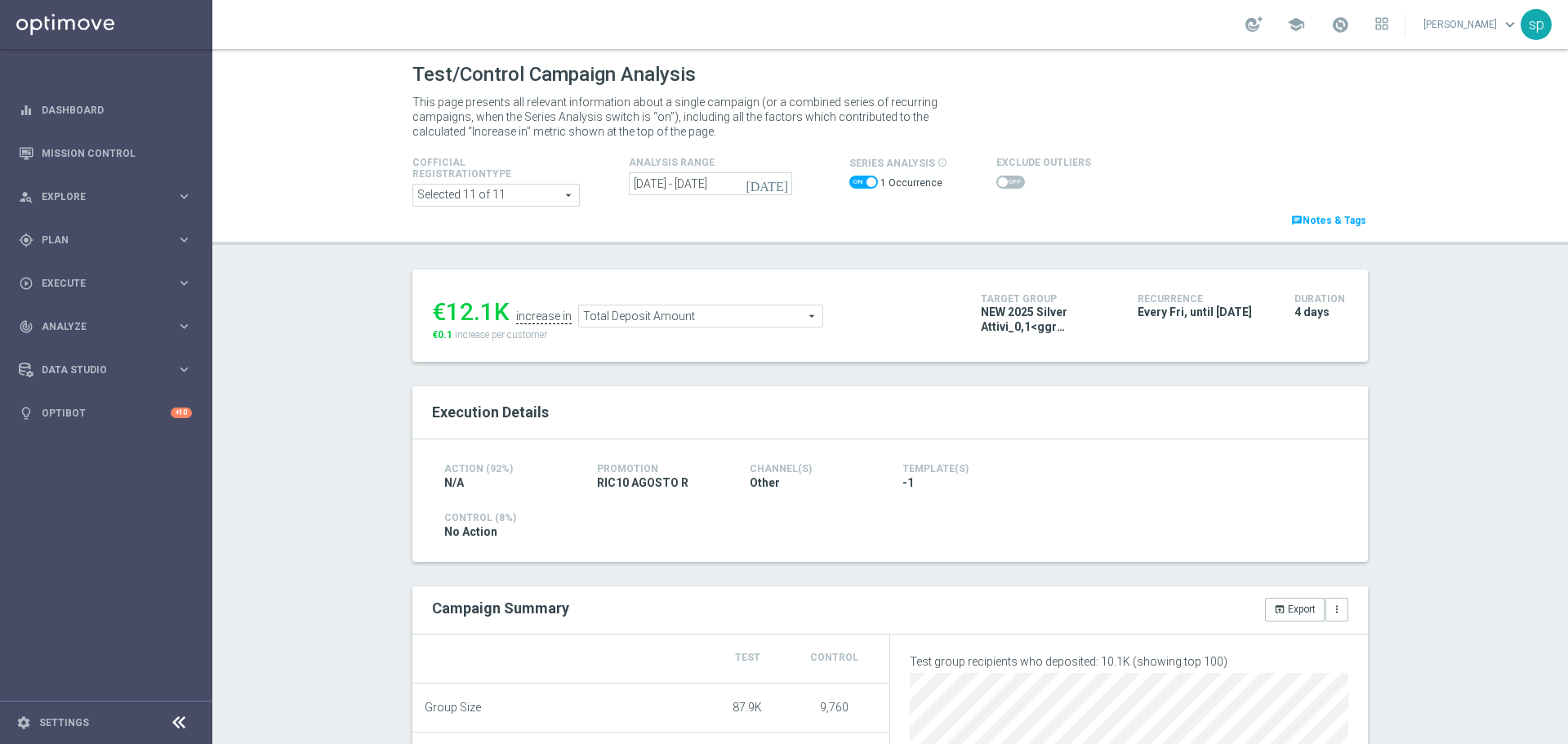
click at [1007, 186] on span at bounding box center [1011, 181] width 29 height 13
click at [1007, 186] on input "checkbox" at bounding box center [1011, 181] width 29 height 13
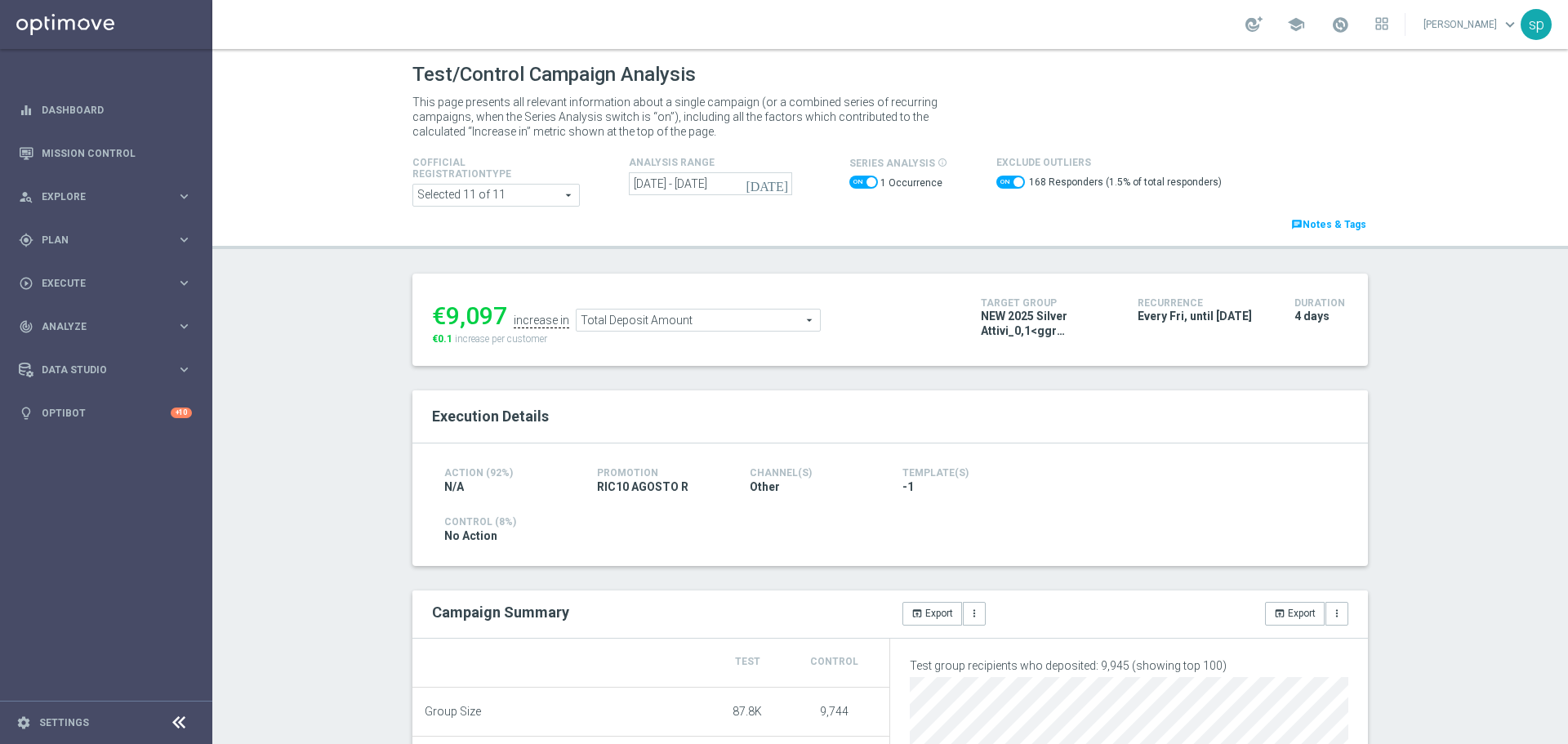
click at [720, 317] on span "Total Deposit Amount" at bounding box center [698, 320] width 243 height 21
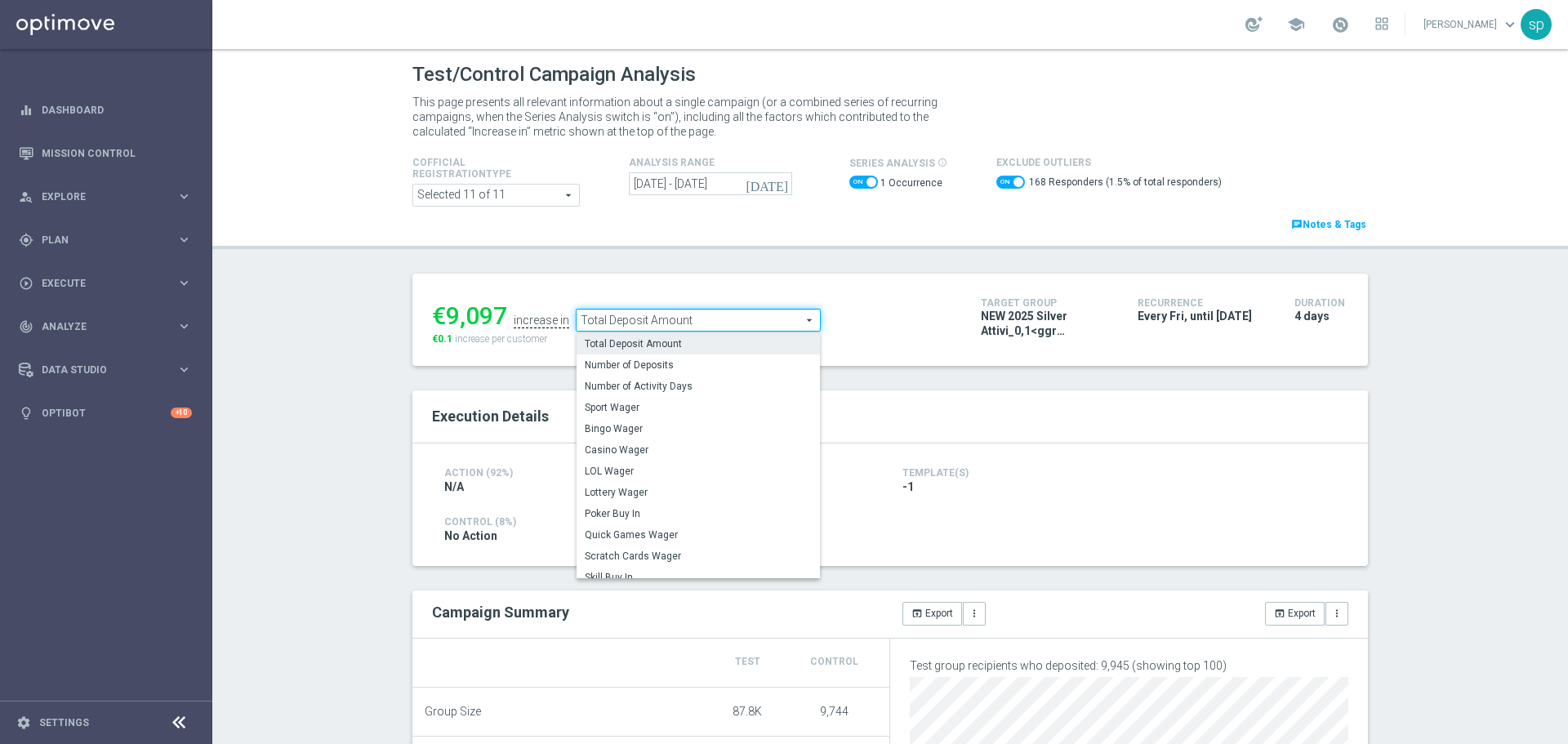
scroll to position [206, 0]
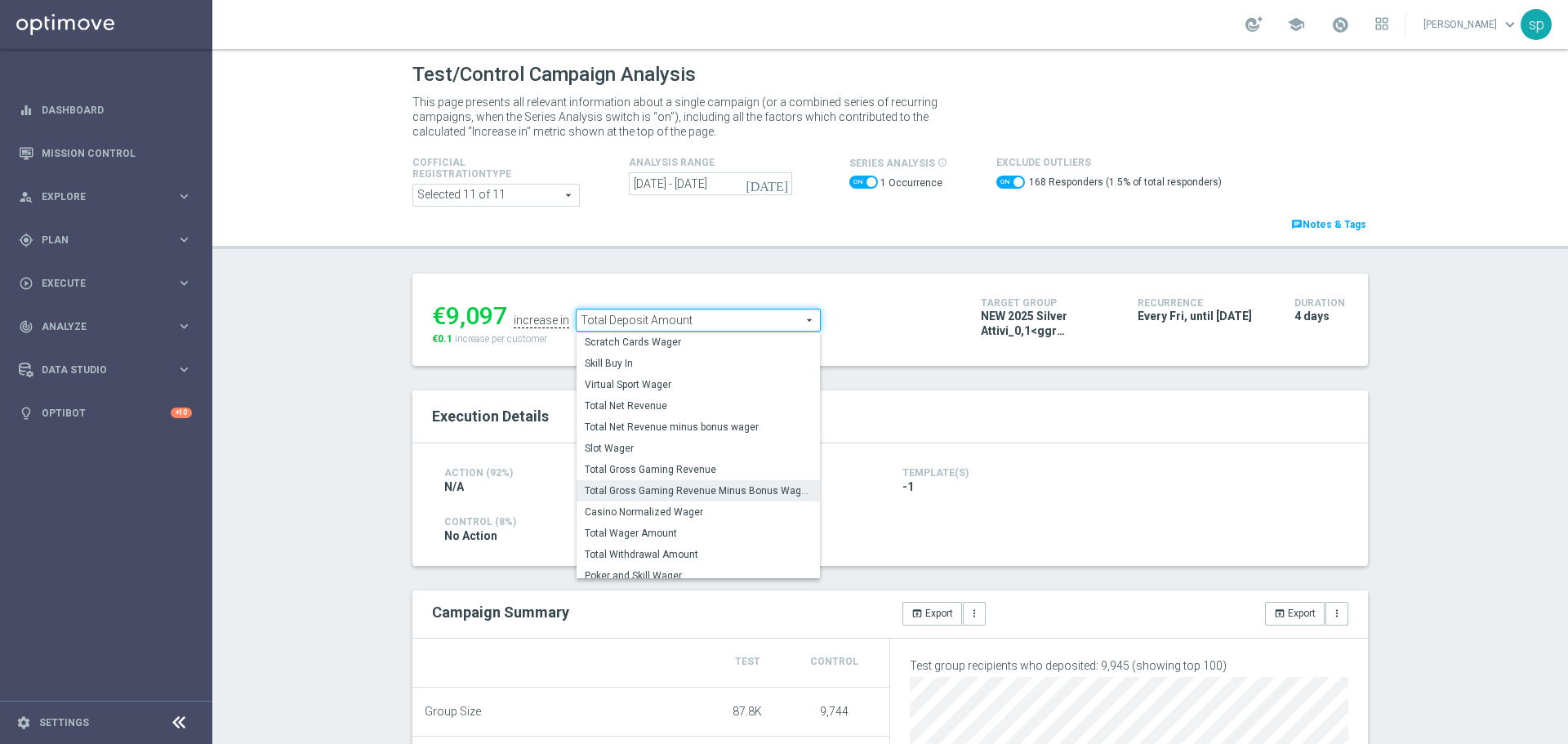
click at [700, 488] on span "Total Gross Gaming Revenue Minus Bonus Wagared" at bounding box center [698, 490] width 227 height 13
checkbox input "false"
type input "Total Gross Gaming Revenue Minus Bonus Wagared"
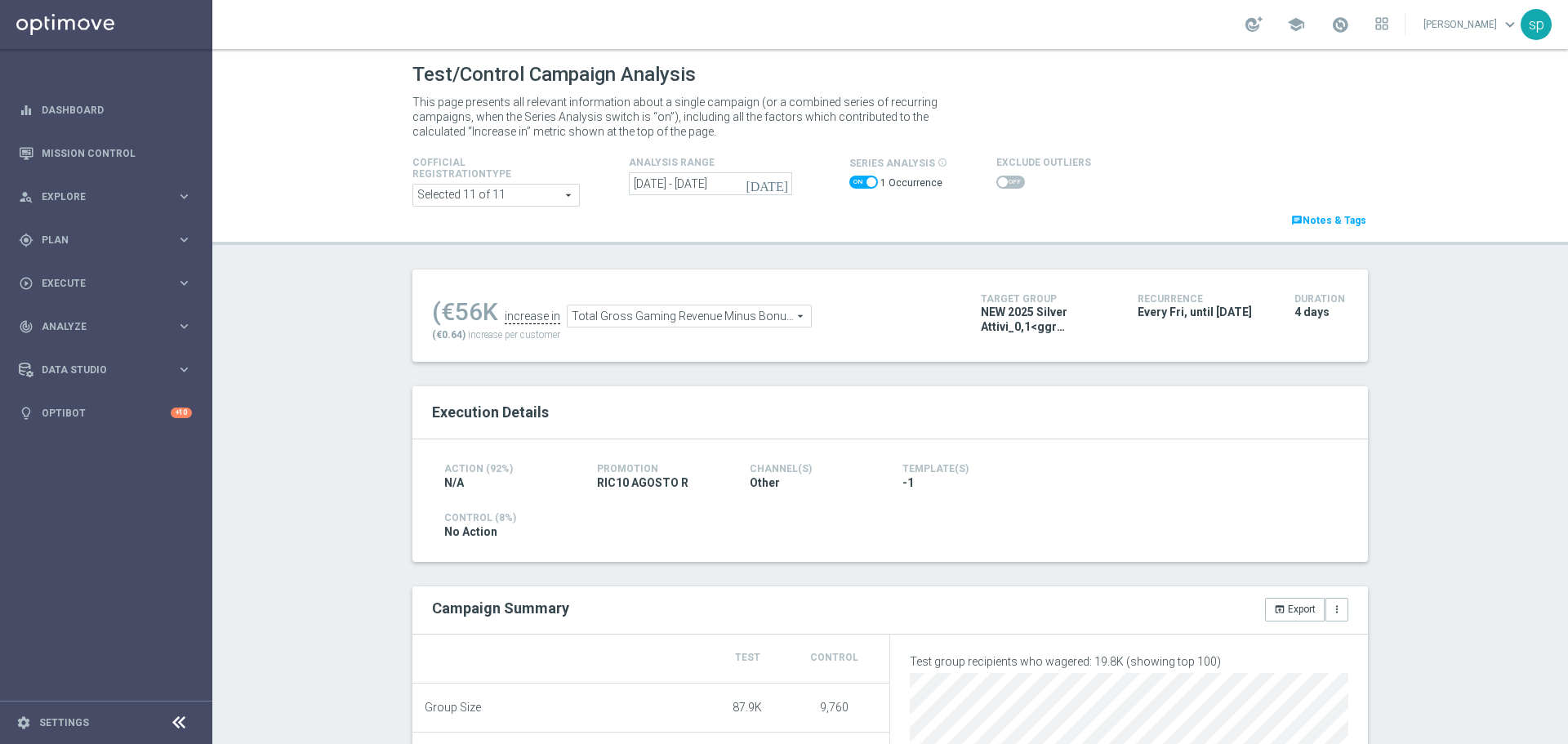
click at [1003, 181] on span at bounding box center [1011, 181] width 29 height 13
click at [1003, 181] on input "checkbox" at bounding box center [1011, 181] width 29 height 13
checkbox input "true"
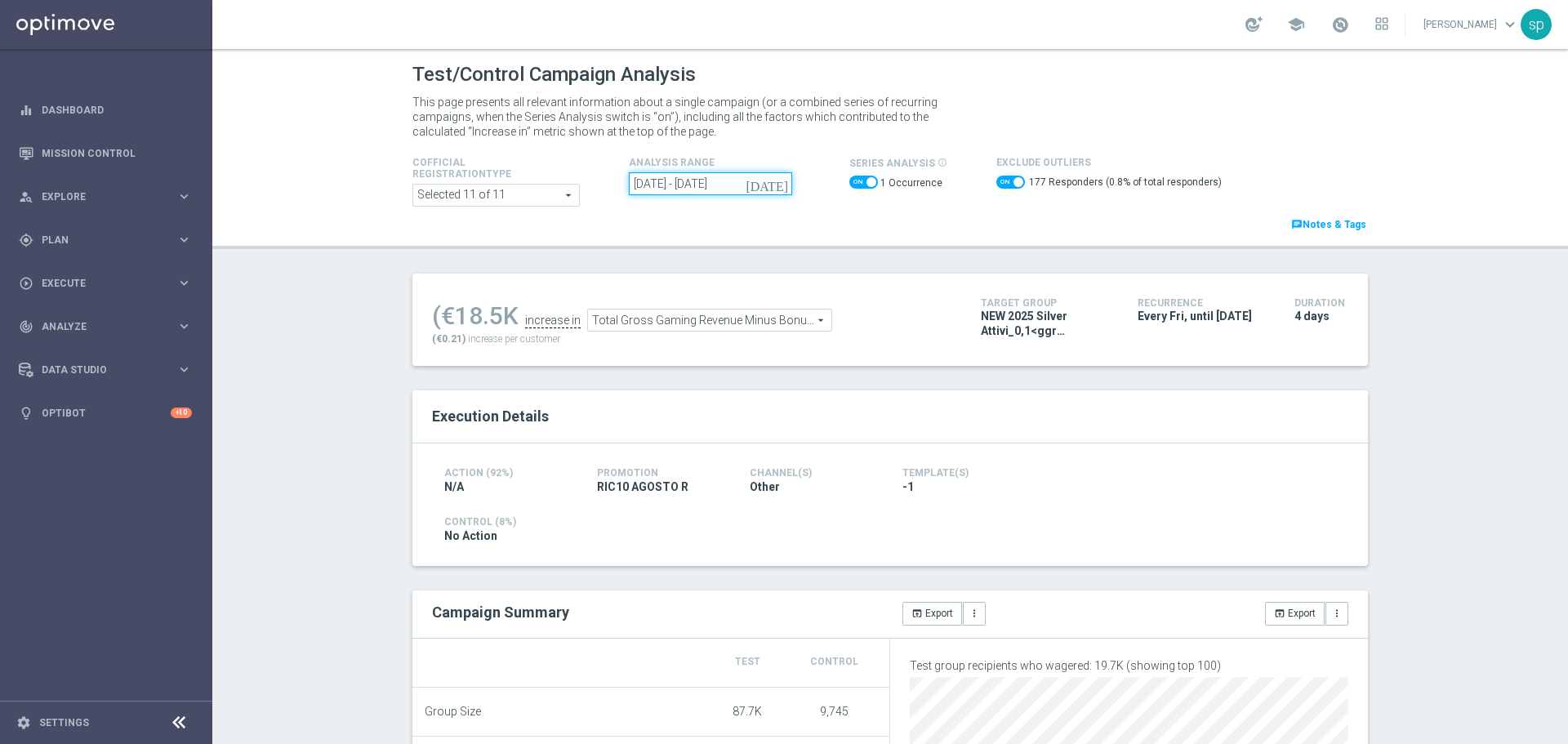
click at [707, 177] on input "08 Aug 2025 - 11 Aug 2025" at bounding box center [711, 183] width 164 height 23
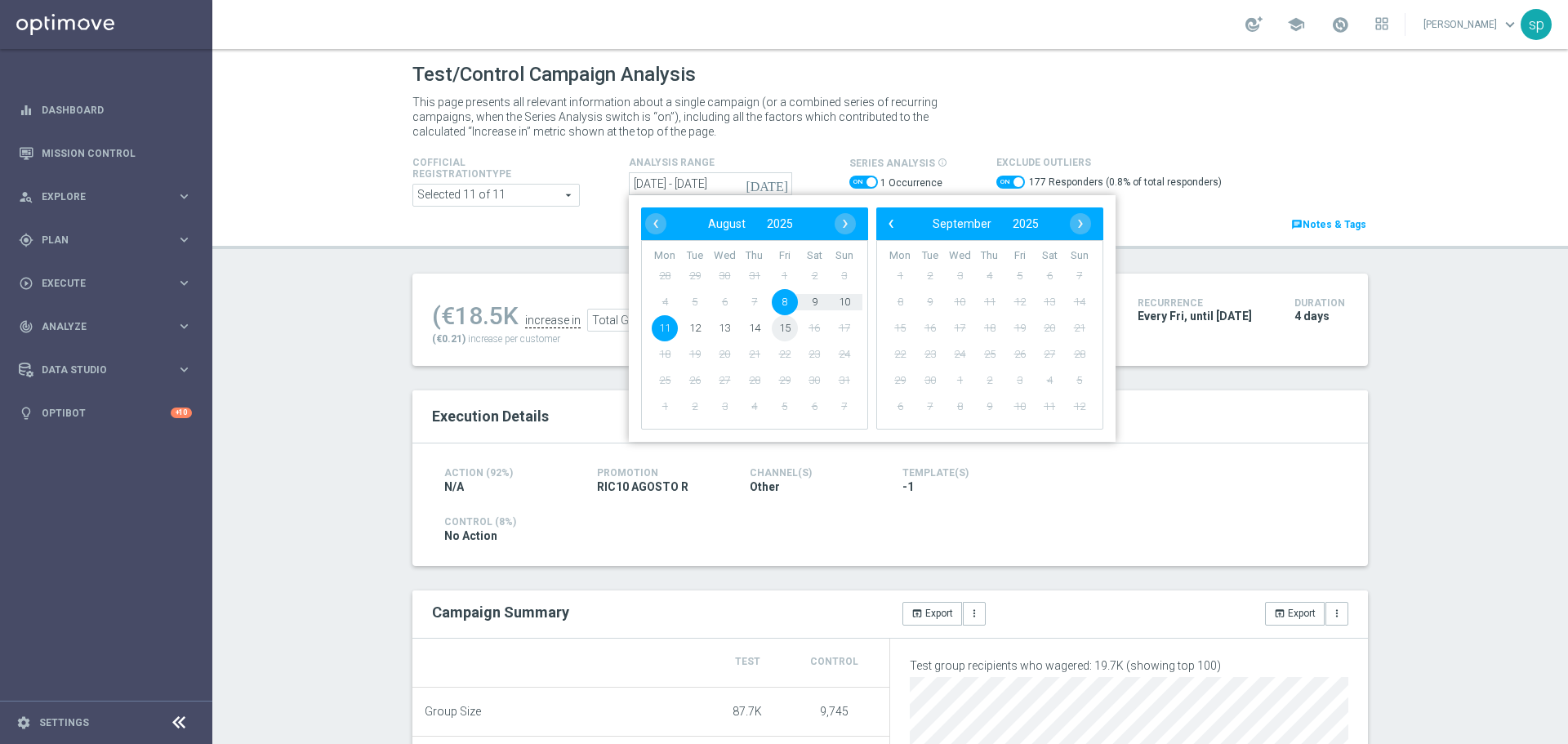
click at [778, 331] on span "15" at bounding box center [785, 328] width 26 height 26
click at [857, 182] on span at bounding box center [864, 181] width 29 height 13
click at [857, 182] on input "checkbox" at bounding box center [864, 181] width 29 height 13
checkbox input "false"
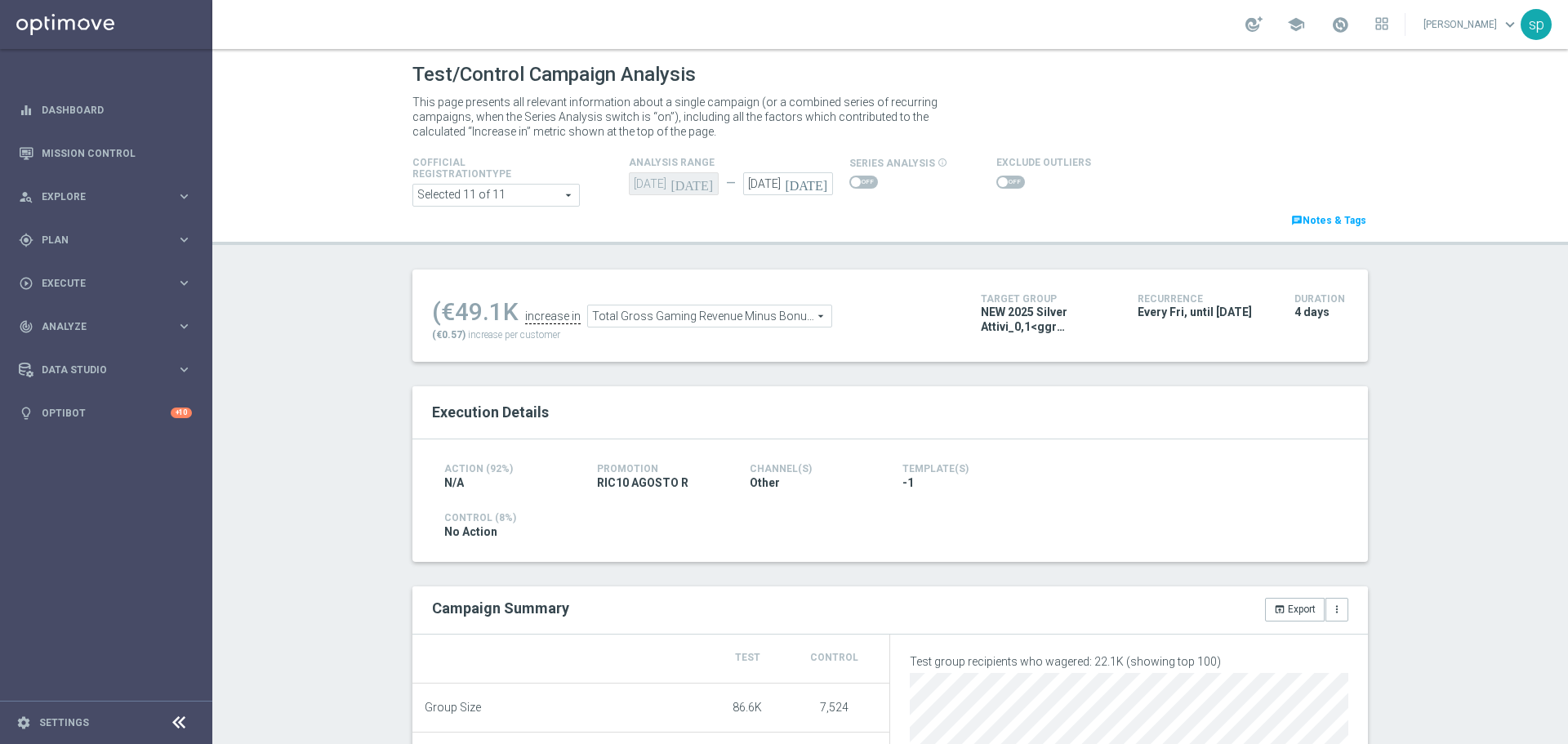
click at [998, 176] on span at bounding box center [1011, 181] width 29 height 13
click at [998, 176] on input "checkbox" at bounding box center [1011, 181] width 29 height 13
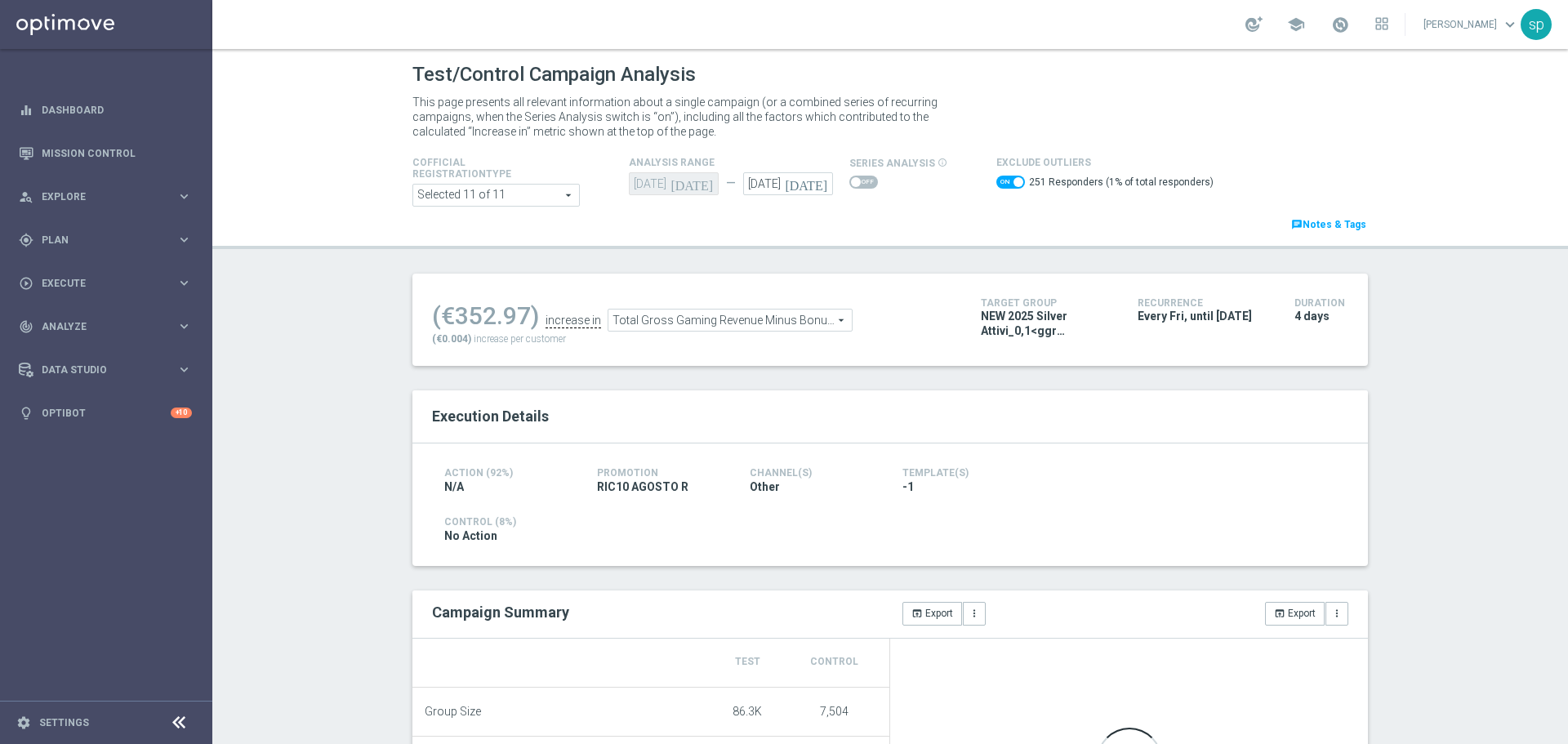
click at [695, 312] on span "Total Gross Gaming Revenue Minus Bonus Wagared" at bounding box center [730, 320] width 243 height 21
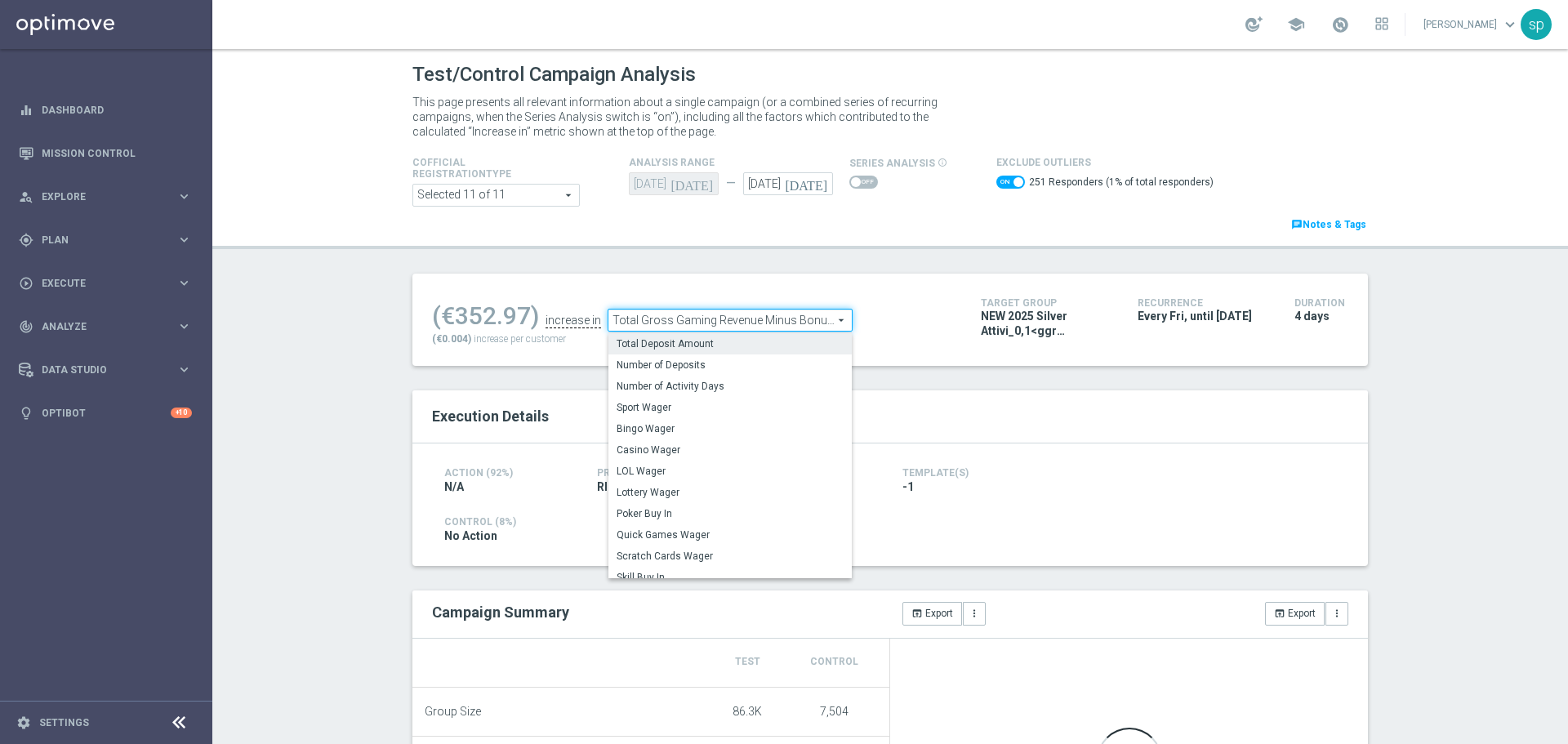
click at [679, 342] on span "Total Deposit Amount" at bounding box center [730, 343] width 227 height 13
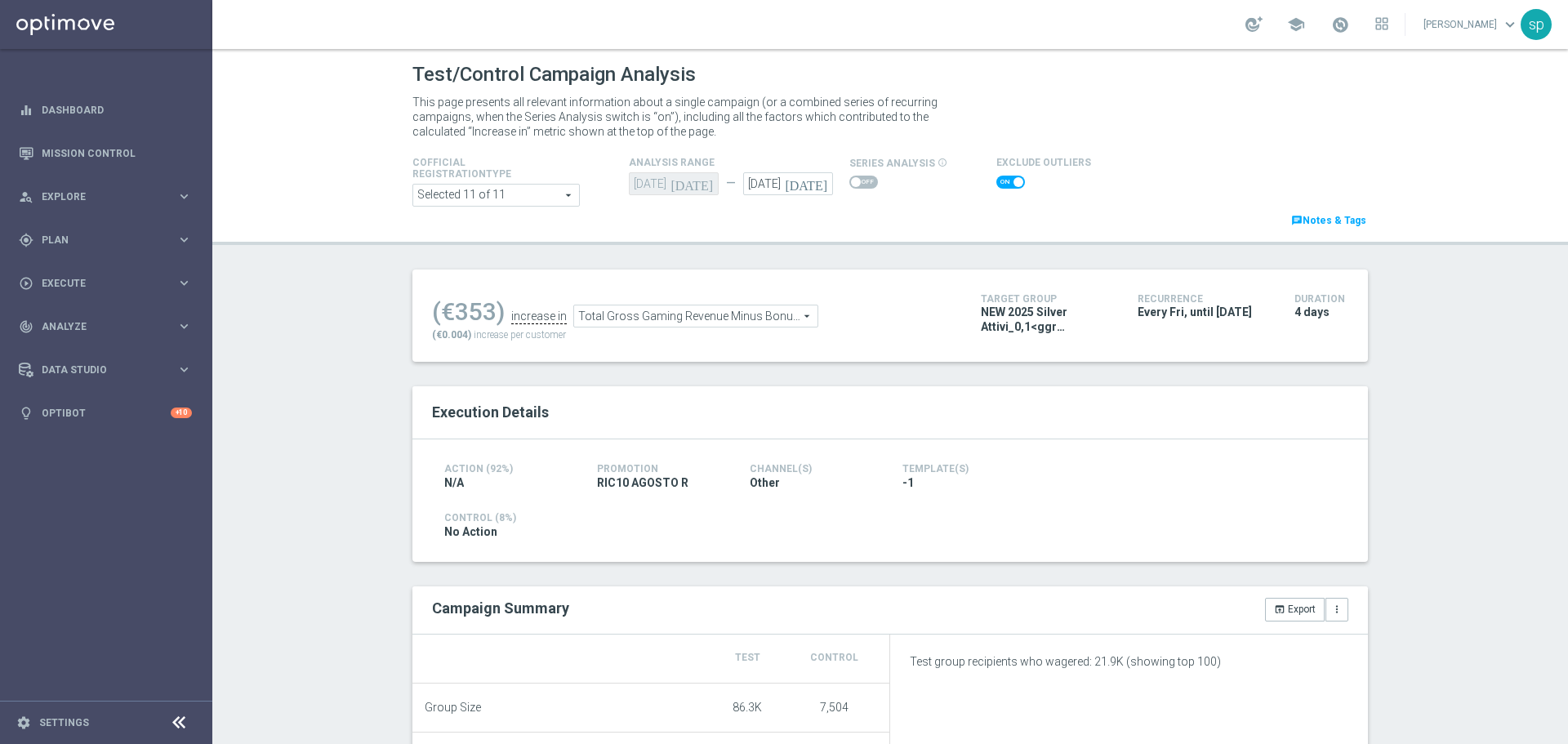
checkbox input "false"
type input "Total Deposit Amount"
click at [998, 186] on span at bounding box center [1003, 182] width 10 height 10
click at [997, 186] on input "checkbox" at bounding box center [1011, 181] width 29 height 13
checkbox input "true"
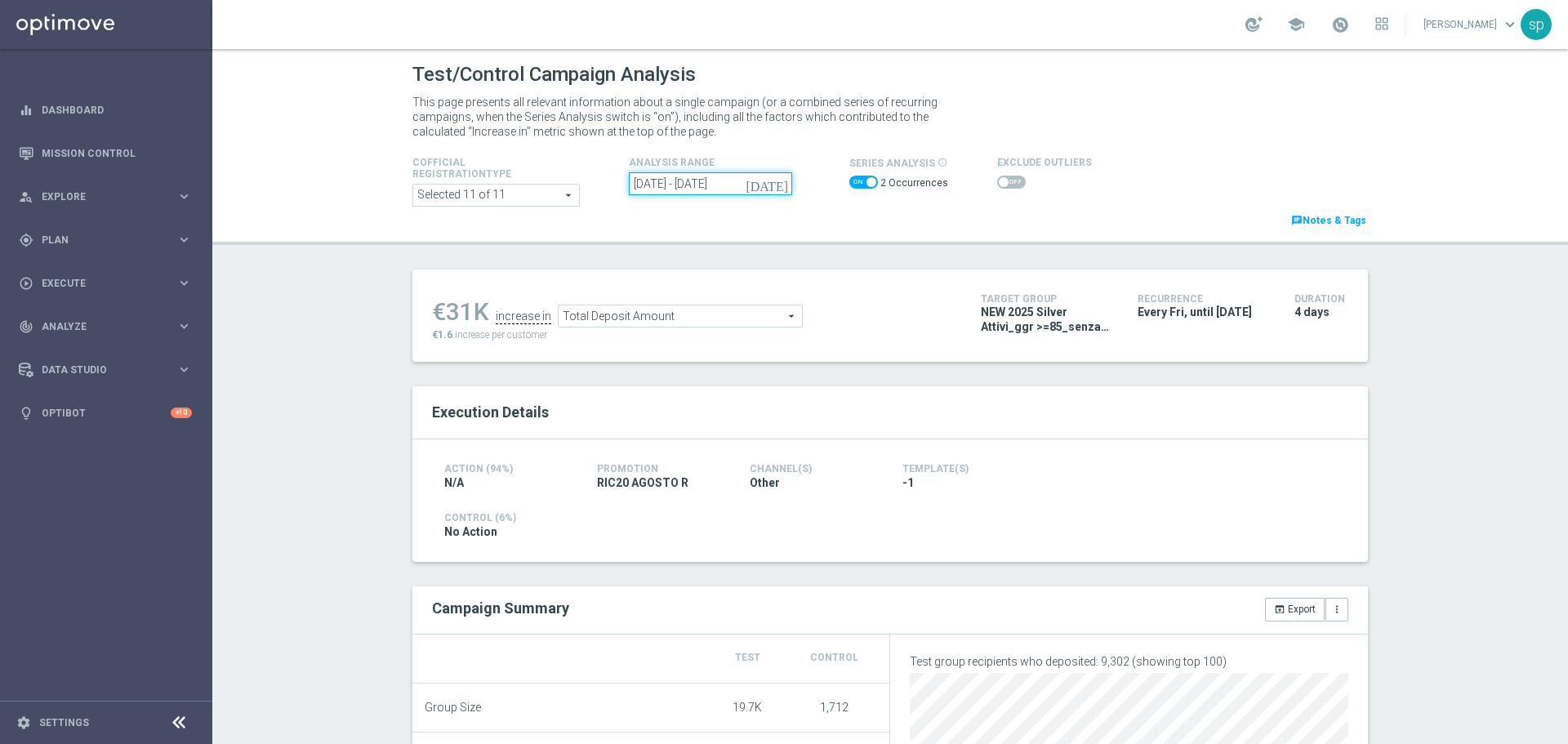
click at [722, 186] on input "08 Aug 2025 - 15 Aug 2025" at bounding box center [711, 183] width 164 height 23
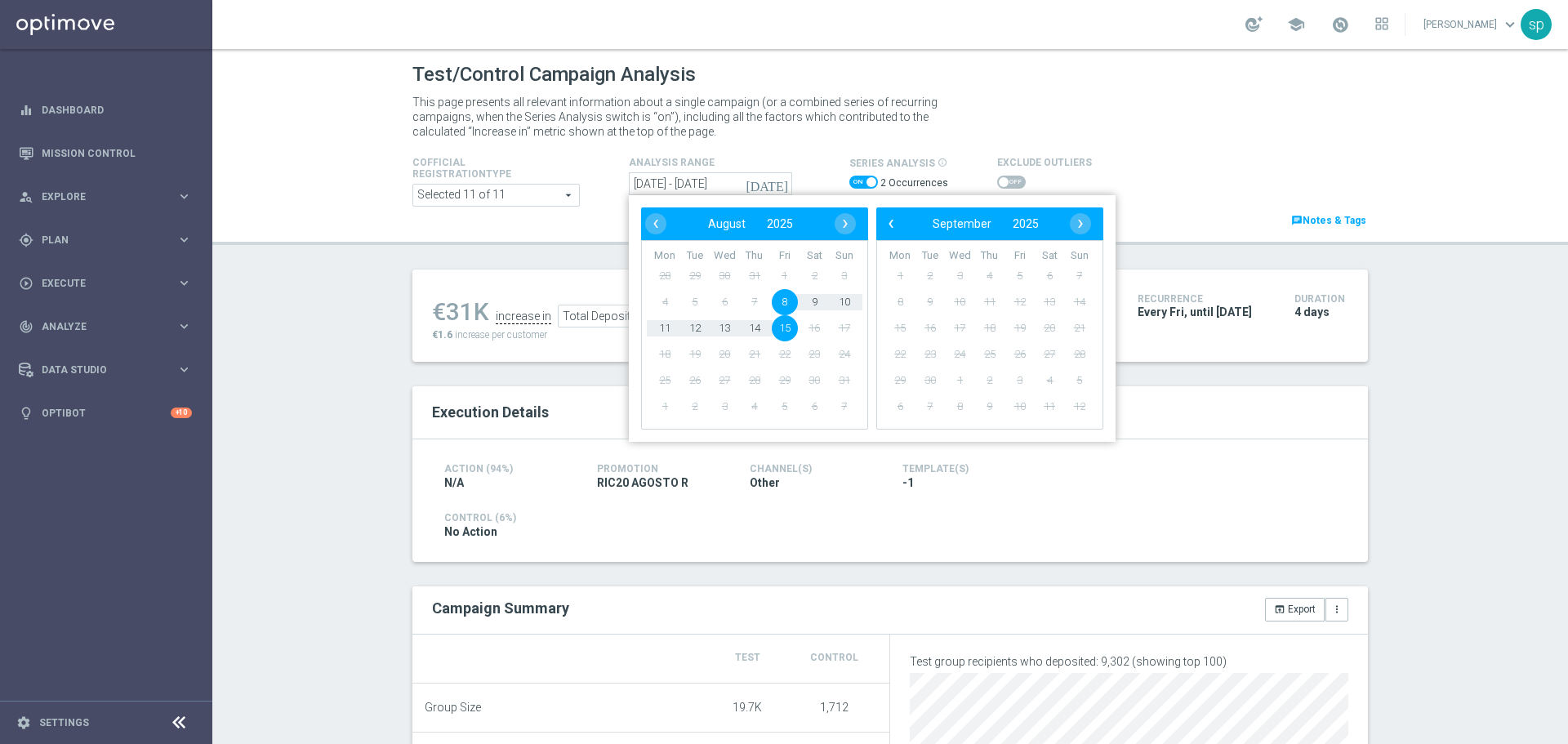
click at [777, 299] on span "8" at bounding box center [785, 302] width 26 height 26
click at [658, 324] on span "11" at bounding box center [664, 328] width 26 height 26
type input "08 Aug 2025 - 11 Aug 2025"
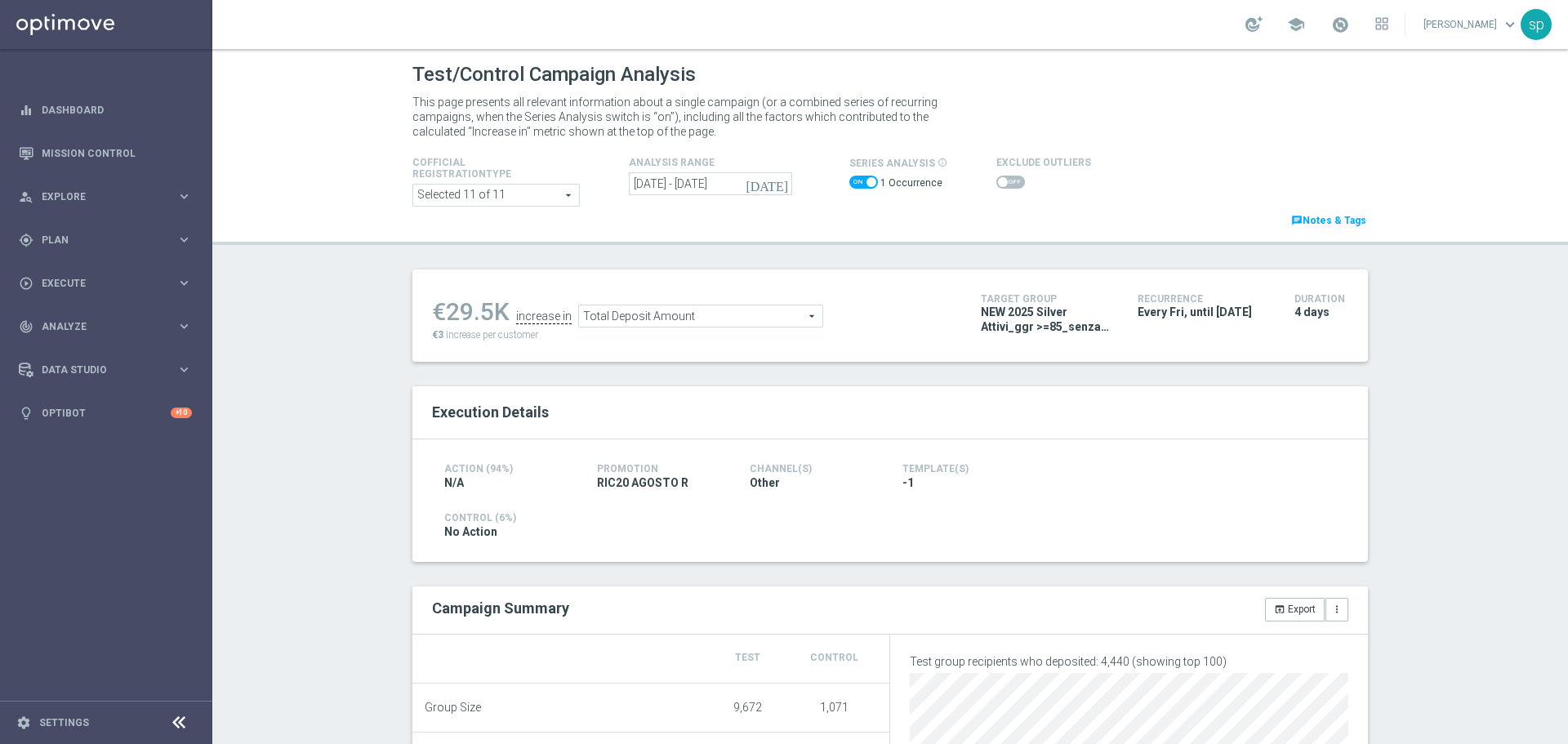
click at [1002, 180] on span at bounding box center [1011, 181] width 29 height 13
click at [1002, 180] on input "checkbox" at bounding box center [1011, 181] width 29 height 13
click at [710, 326] on span "Total Deposit Amount" at bounding box center [718, 320] width 243 height 21
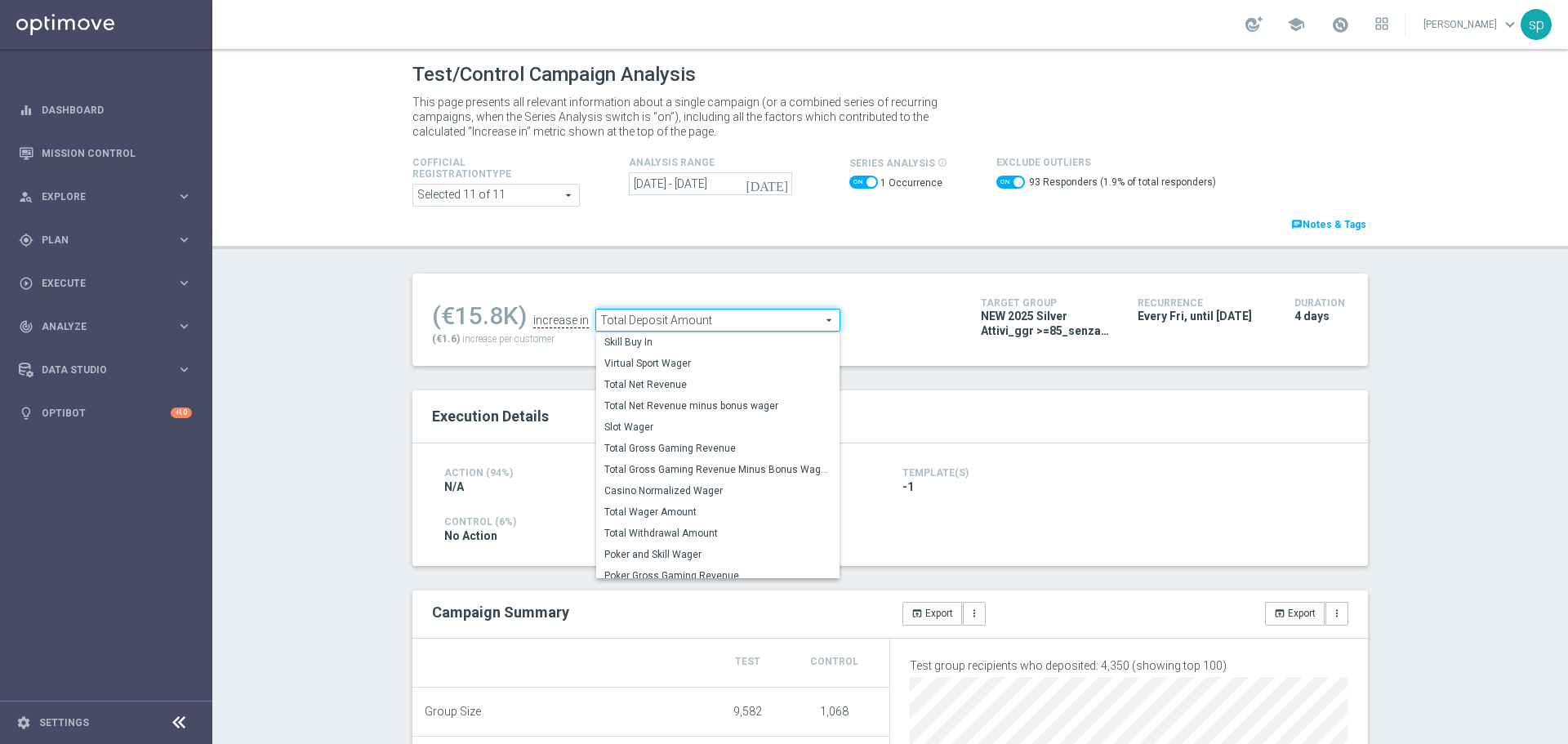
scroll to position [235, 0]
click at [760, 461] on span "Total Gross Gaming Revenue Minus Bonus Wagared" at bounding box center [717, 461] width 227 height 13
checkbox input "false"
type input "Total Gross Gaming Revenue Minus Bonus Wagared"
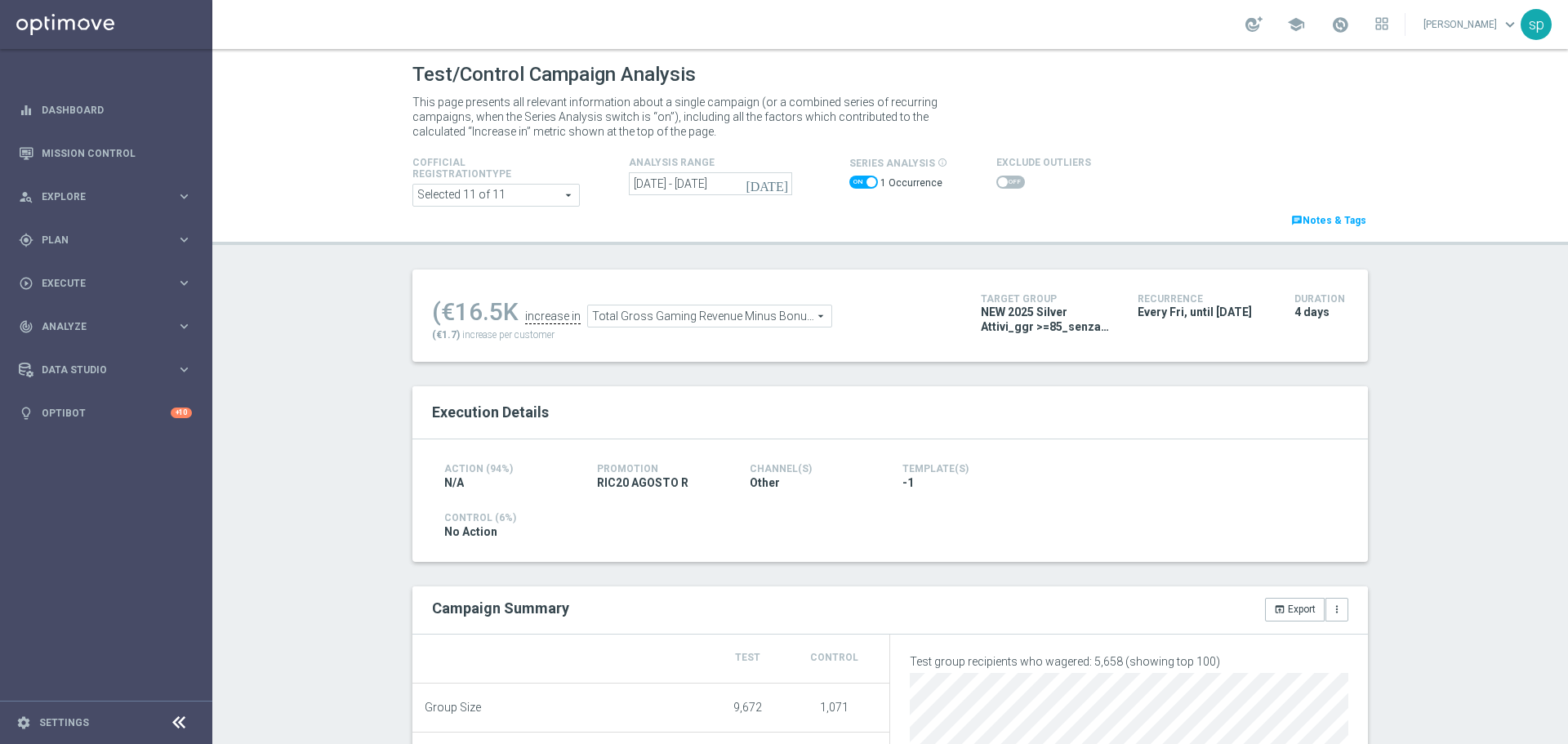
click at [997, 185] on span at bounding box center [1011, 181] width 29 height 13
click at [997, 185] on input "checkbox" at bounding box center [1011, 181] width 29 height 13
checkbox input "true"
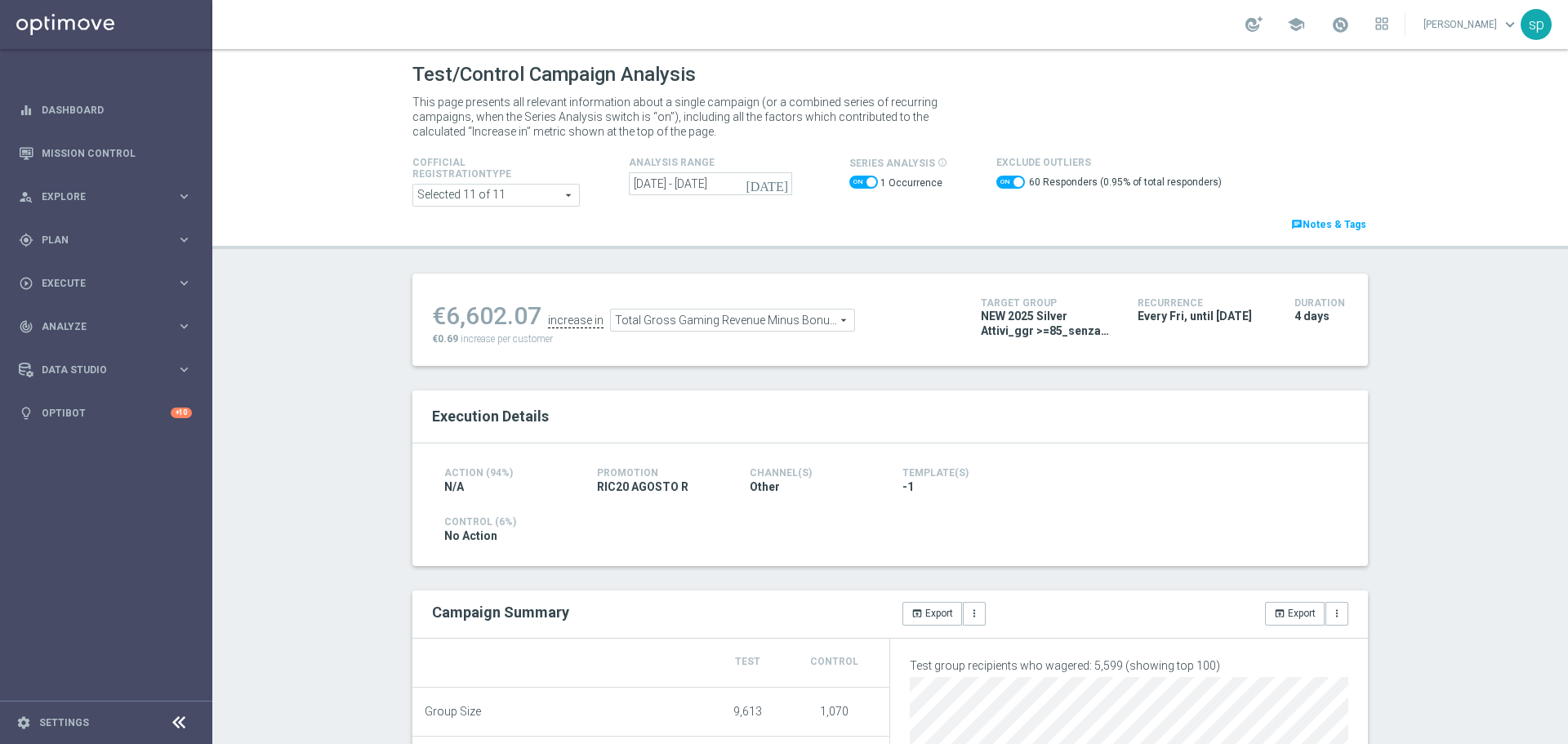
click at [855, 177] on span at bounding box center [864, 181] width 29 height 13
click at [855, 177] on input "checkbox" at bounding box center [864, 181] width 29 height 13
checkbox input "false"
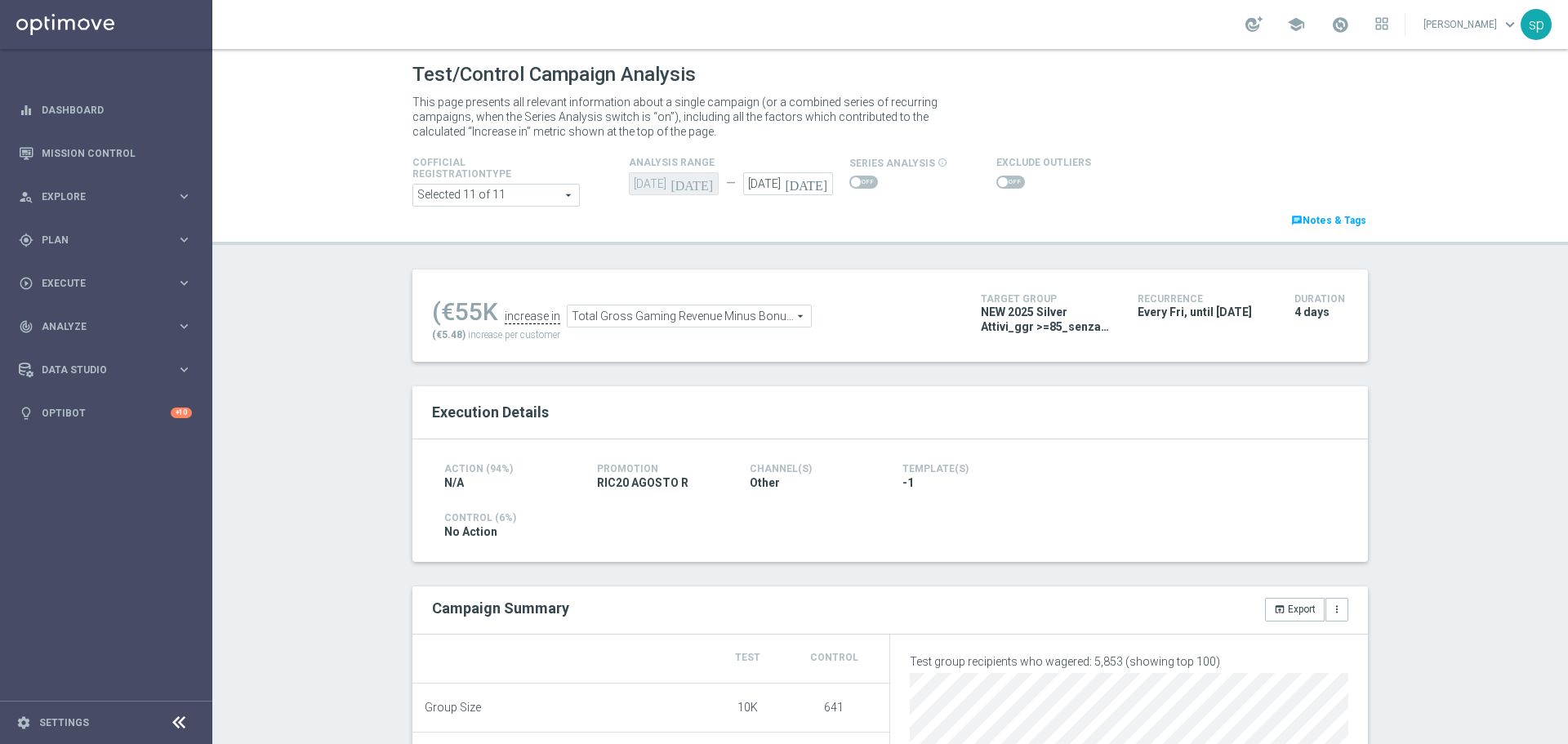
click at [1007, 186] on span at bounding box center [1011, 181] width 29 height 13
click at [1007, 186] on input "checkbox" at bounding box center [1011, 181] width 29 height 13
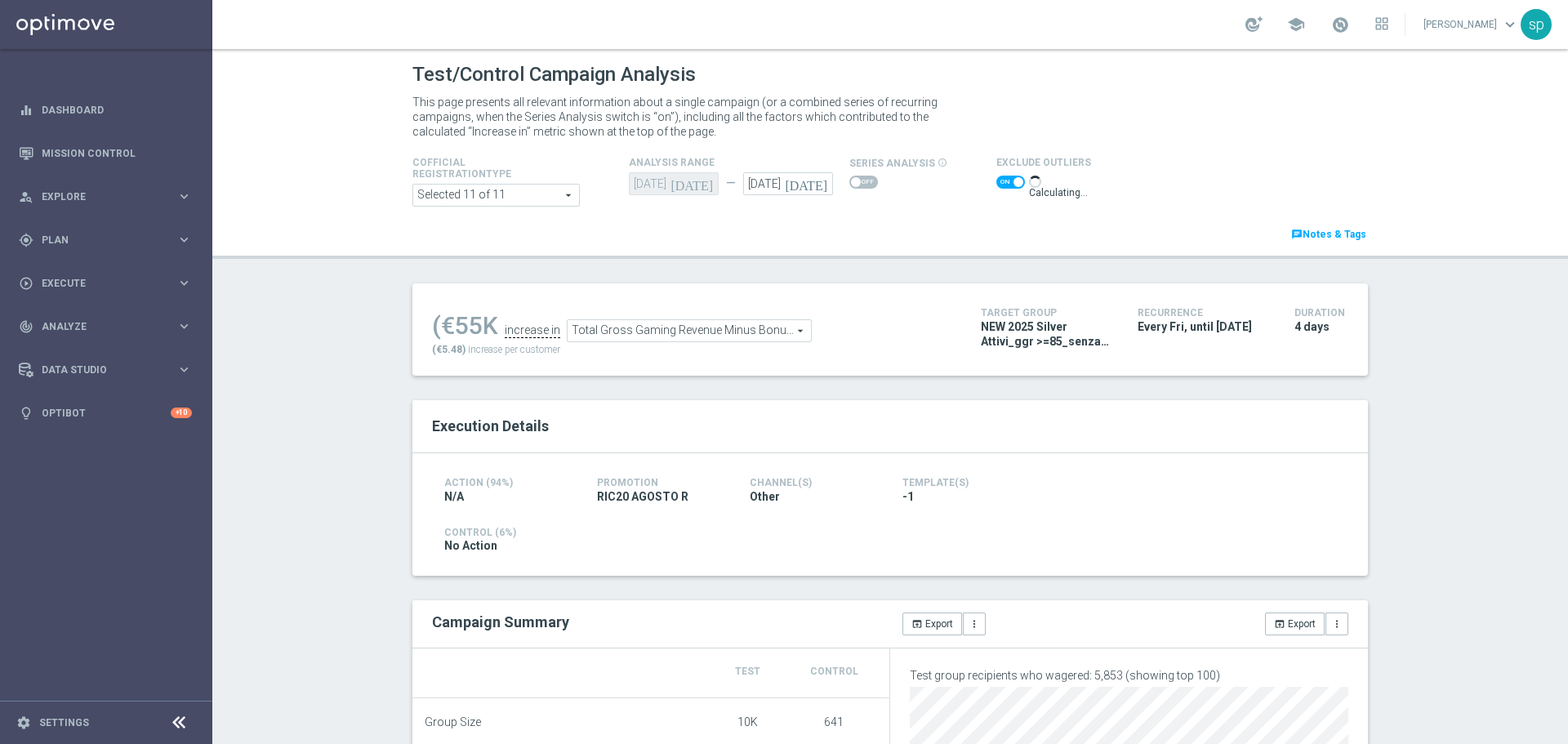
click at [1014, 186] on span at bounding box center [1019, 182] width 10 height 10
click at [1007, 186] on input "checkbox" at bounding box center [1011, 181] width 29 height 13
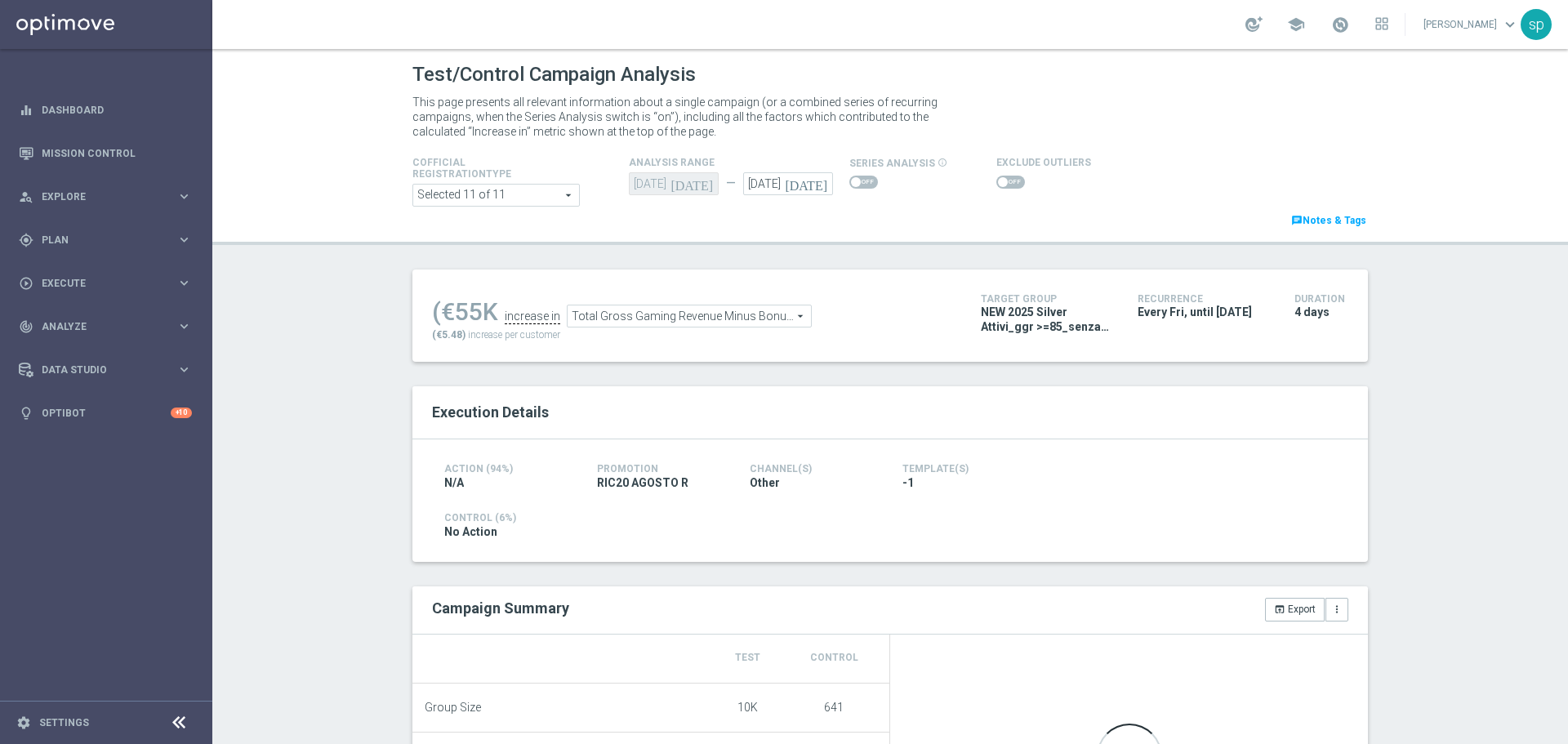
click at [1007, 186] on span at bounding box center [1011, 181] width 29 height 13
click at [1007, 186] on input "checkbox" at bounding box center [1011, 181] width 29 height 13
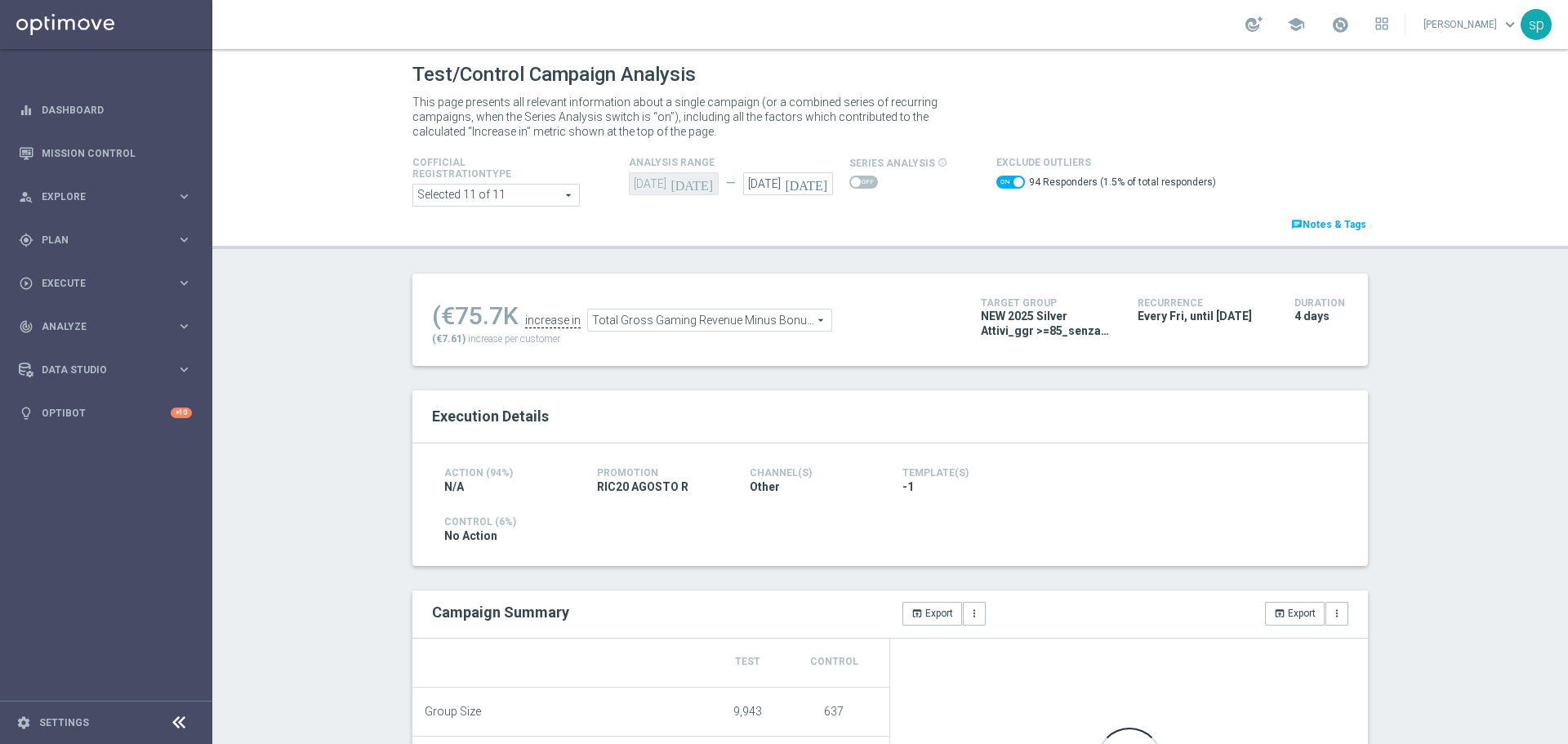
click at [649, 326] on span "Total Gross Gaming Revenue Minus Bonus Wagared" at bounding box center [710, 320] width 243 height 21
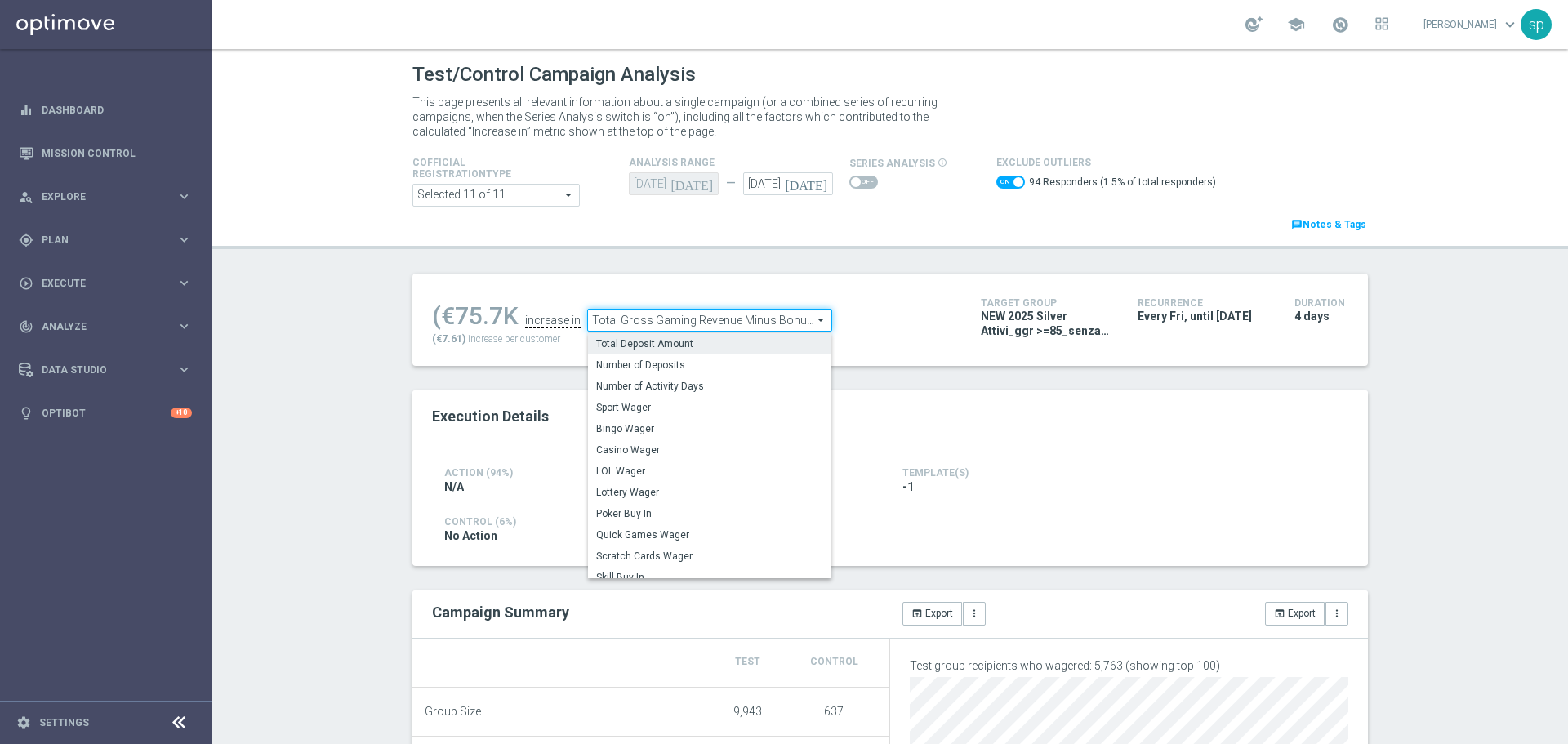
click at [644, 345] on span "Total Deposit Amount" at bounding box center [710, 343] width 227 height 13
checkbox input "false"
type input "Total Deposit Amount"
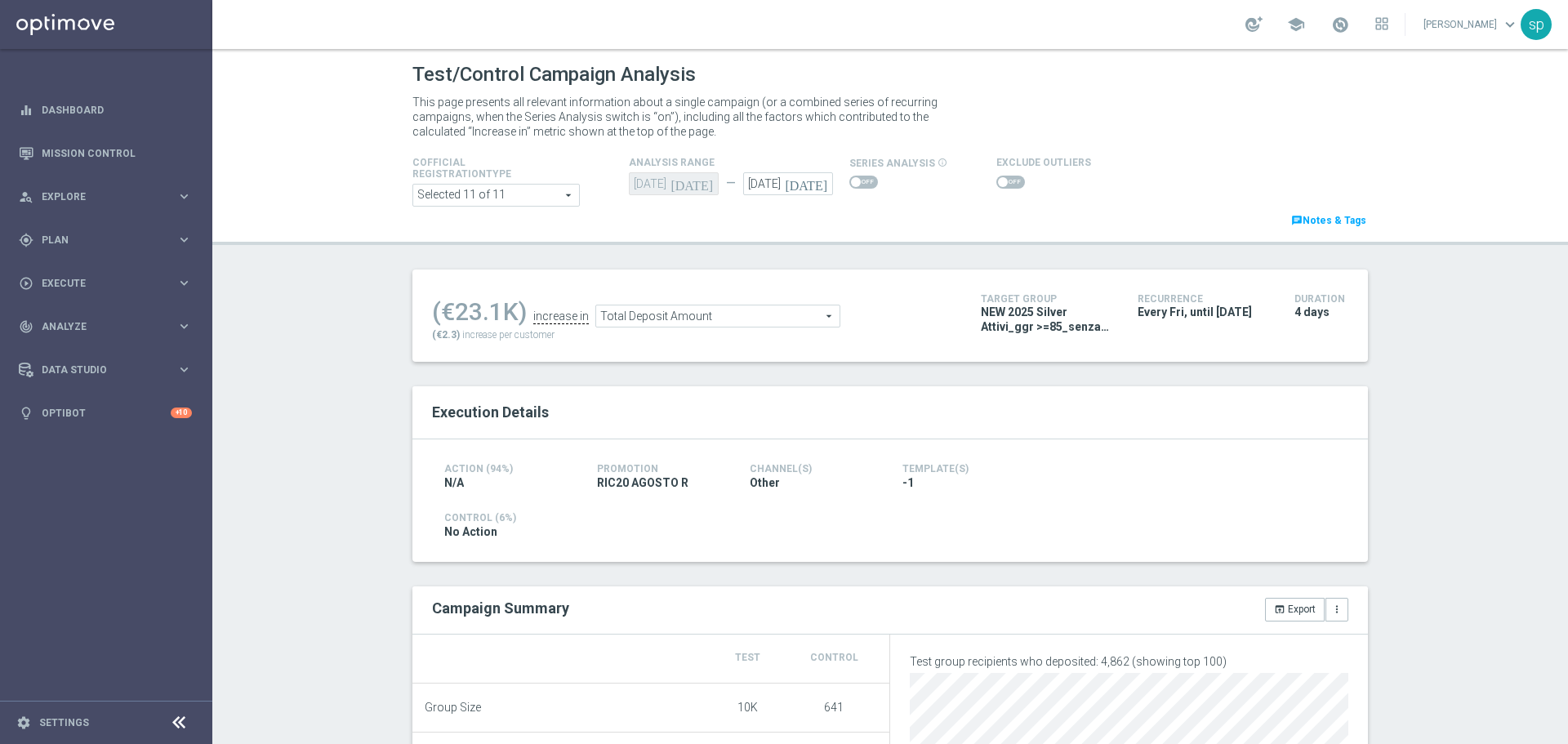
click at [1003, 175] on span at bounding box center [1011, 181] width 29 height 13
click at [1003, 175] on input "checkbox" at bounding box center [1011, 181] width 29 height 13
checkbox input "true"
click at [867, 181] on span at bounding box center [872, 182] width 10 height 10
click at [863, 181] on input "checkbox" at bounding box center [864, 181] width 29 height 13
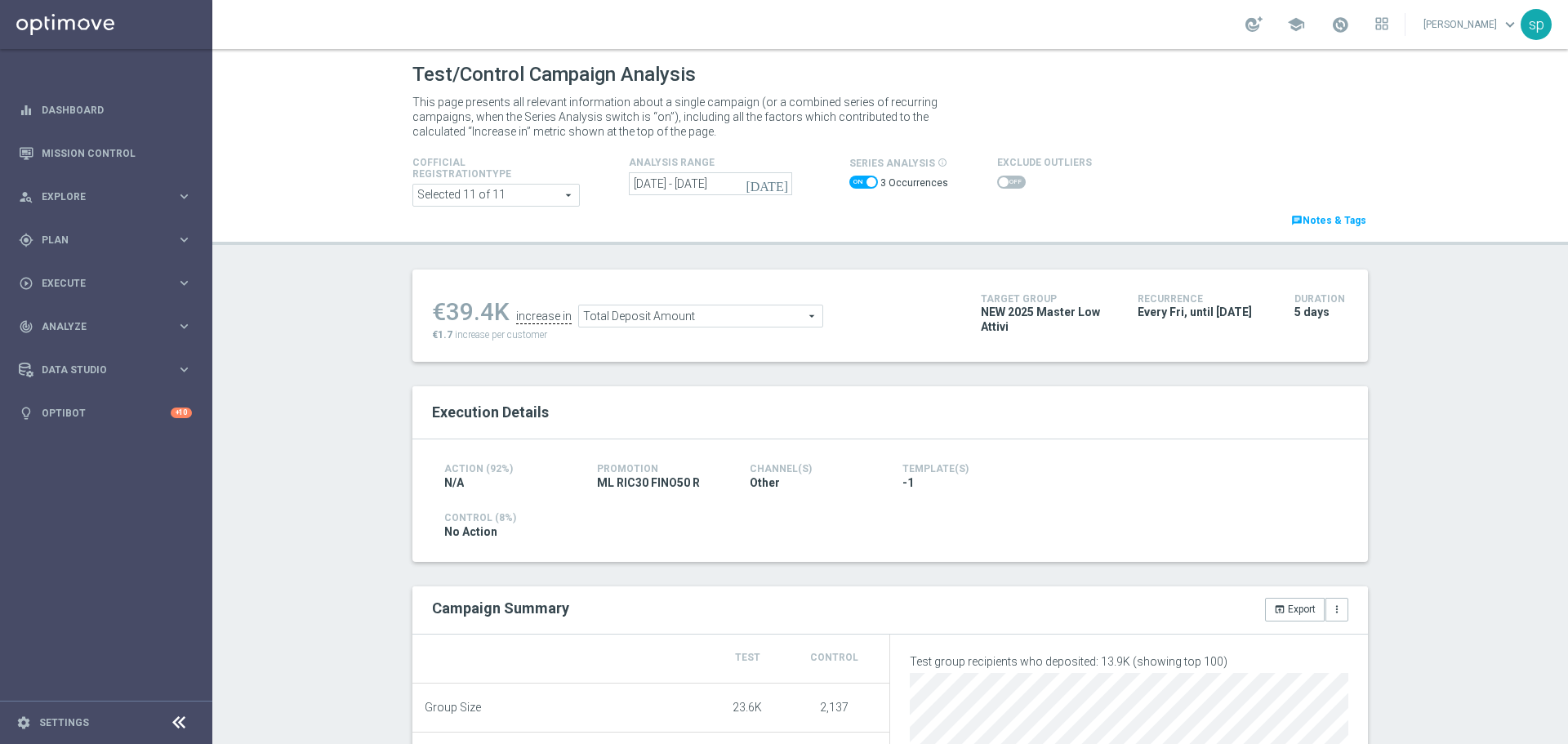
checkbox input "false"
click at [1008, 187] on span at bounding box center [1011, 181] width 29 height 13
click at [1008, 187] on input "checkbox" at bounding box center [1011, 181] width 29 height 13
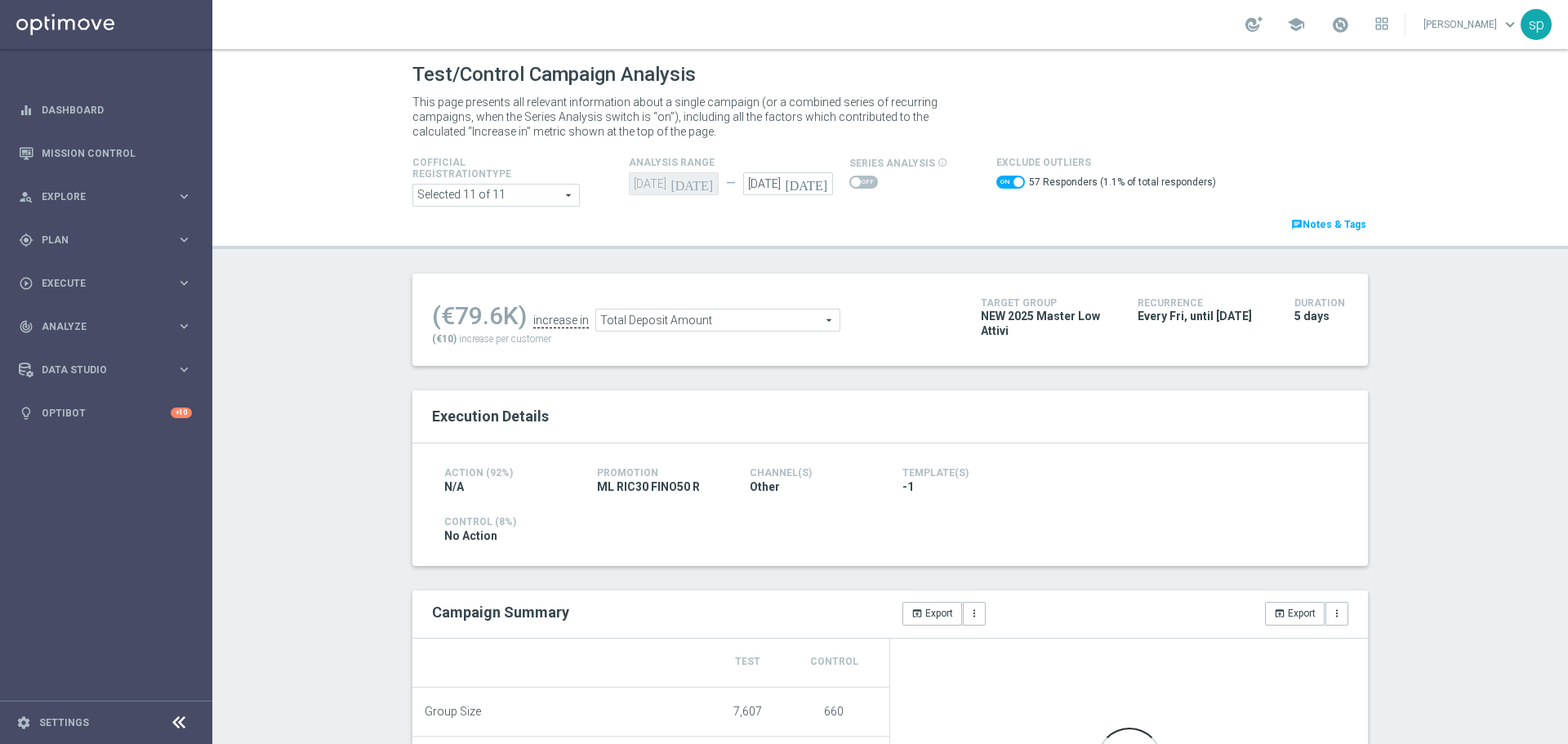
click at [998, 179] on span at bounding box center [1011, 181] width 29 height 13
click at [998, 179] on input "checkbox" at bounding box center [1011, 181] width 29 height 13
checkbox input "false"
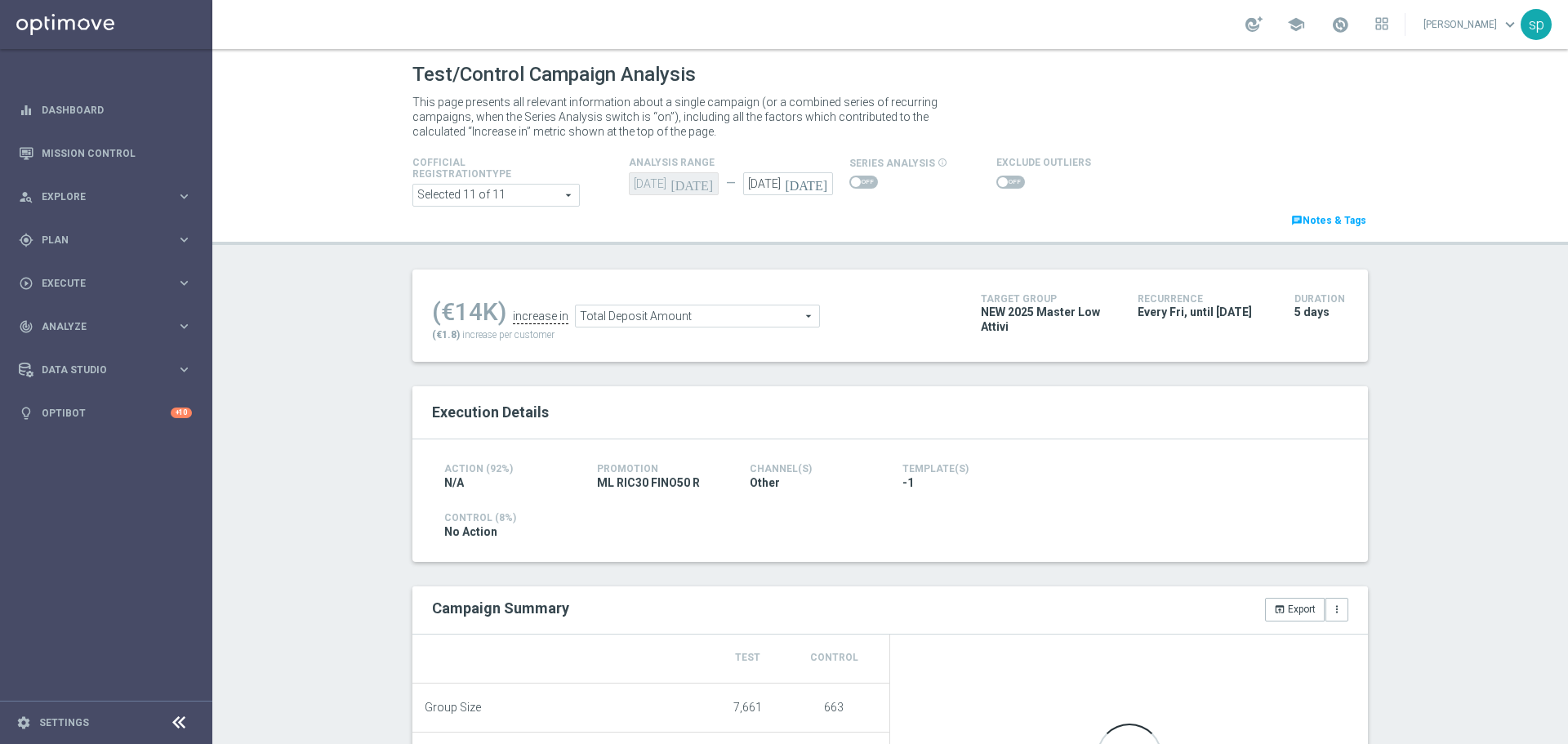
click at [634, 316] on span "Total Deposit Amount" at bounding box center [697, 315] width 243 height 21
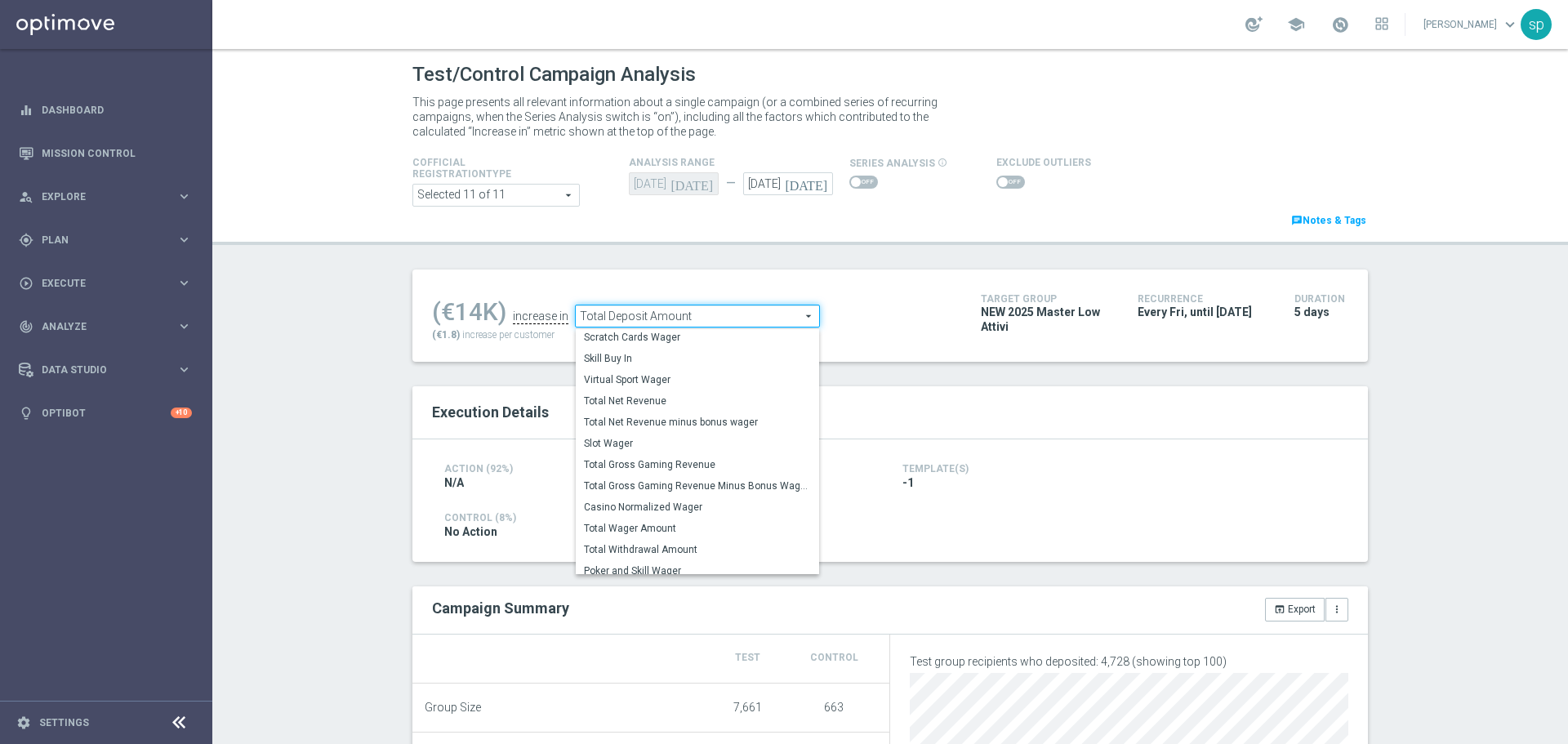
scroll to position [235, 0]
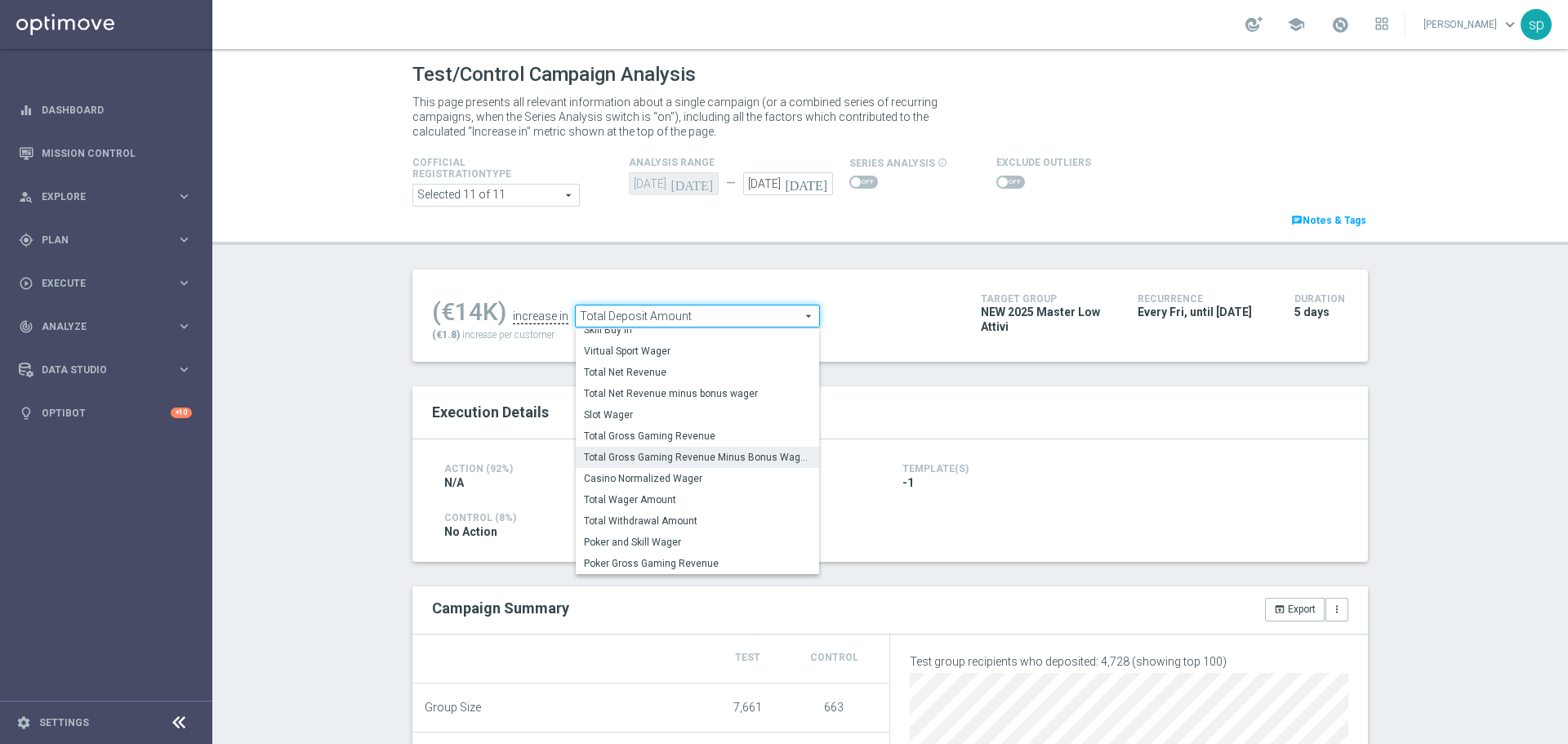
click at [729, 459] on span "Total Gross Gaming Revenue Minus Bonus Wagared" at bounding box center [697, 456] width 227 height 13
type input "Total Gross Gaming Revenue Minus Bonus Wagared"
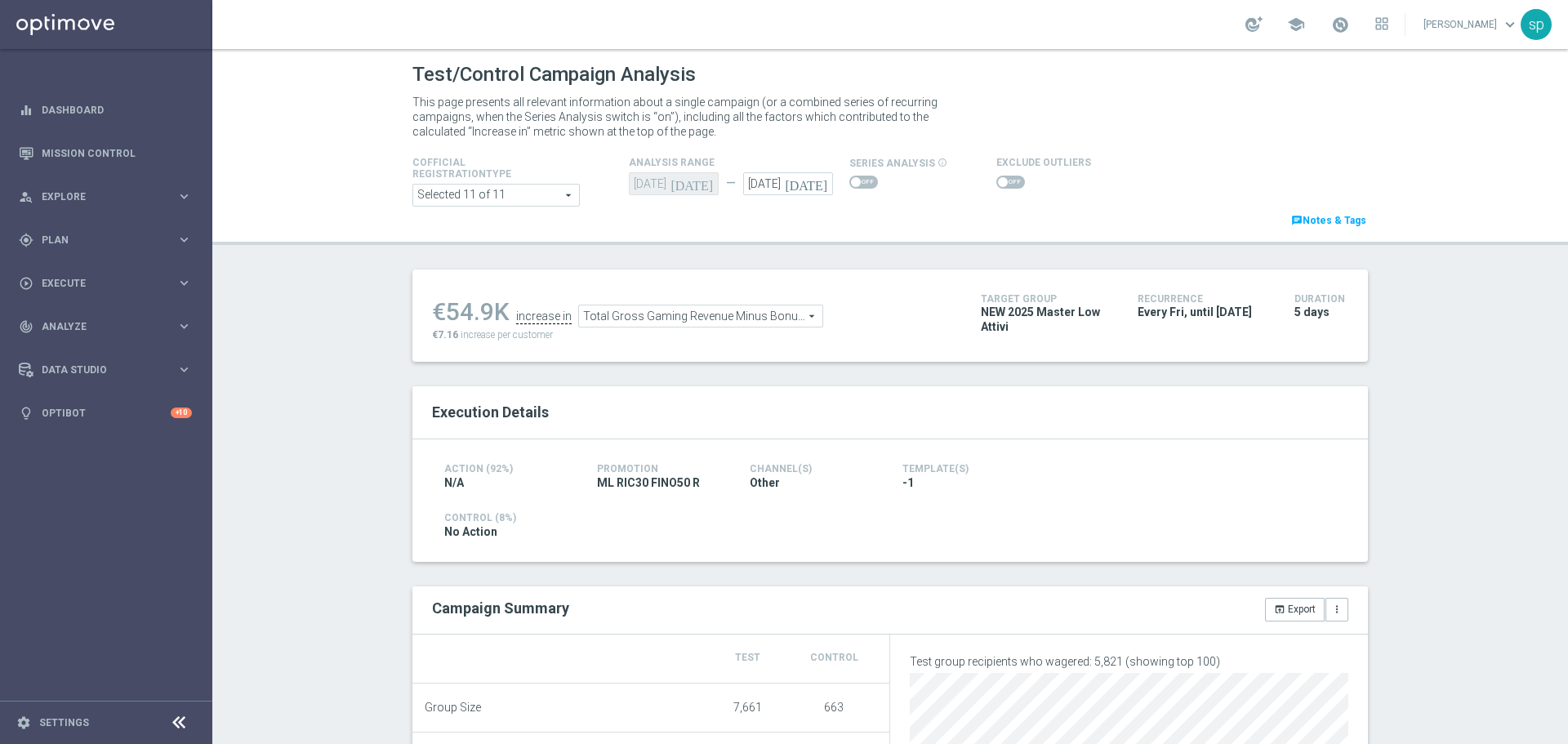
click at [1003, 186] on span at bounding box center [1011, 181] width 29 height 13
click at [1003, 186] on input "checkbox" at bounding box center [1011, 181] width 29 height 13
checkbox input "true"
